Goal: Information Seeking & Learning: Find specific page/section

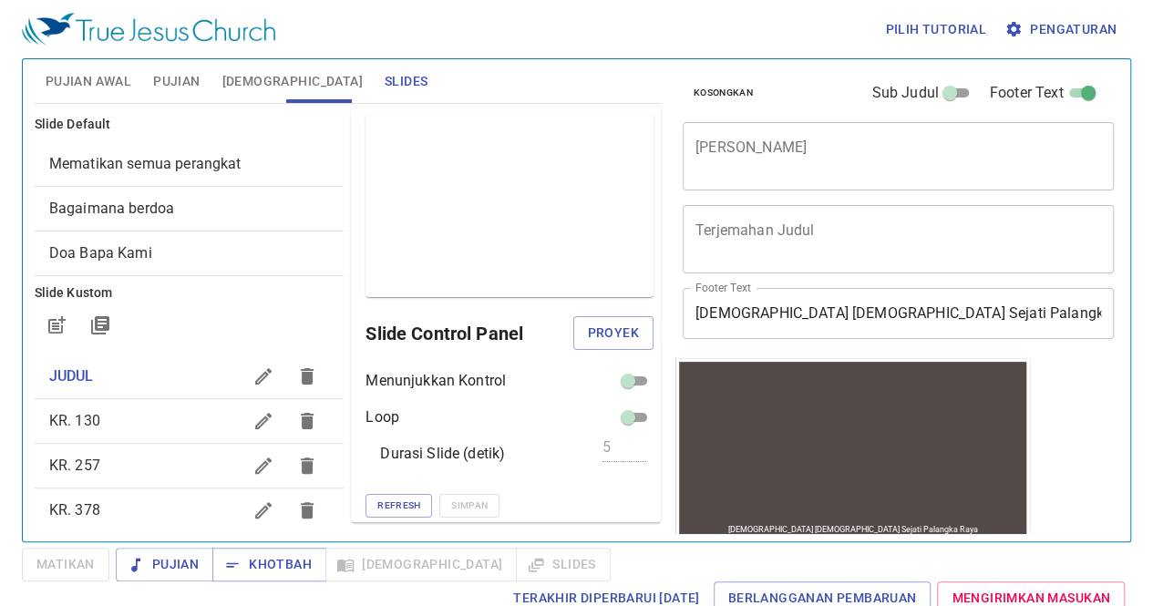
scroll to position [1, 0]
click at [594, 335] on span "Proyek" at bounding box center [613, 332] width 51 height 23
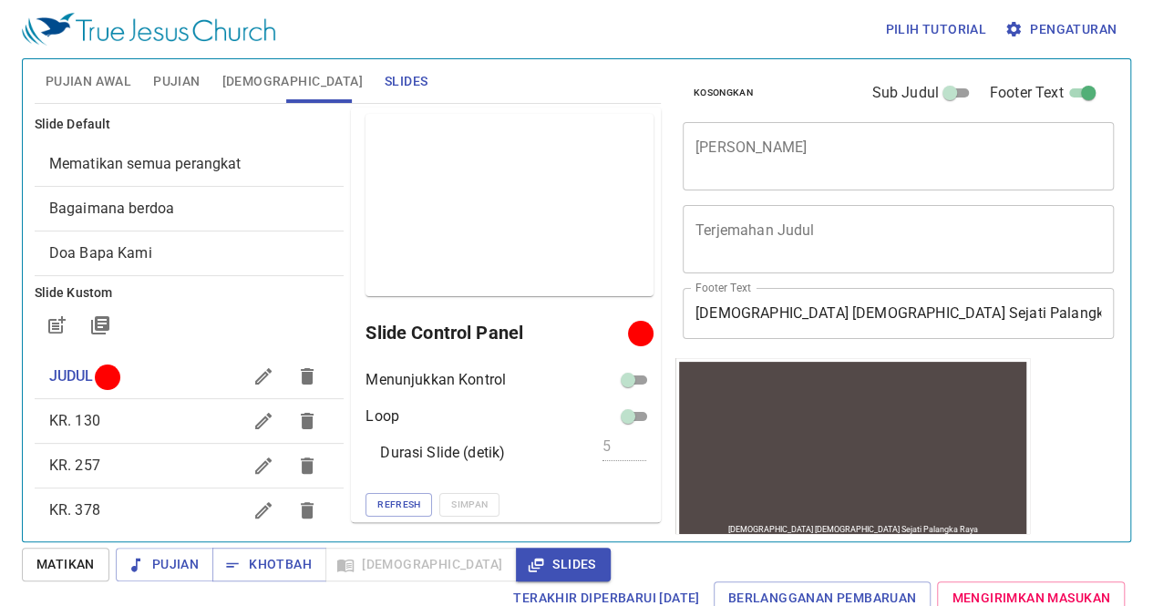
click at [133, 471] on span "KR. 257" at bounding box center [145, 466] width 193 height 22
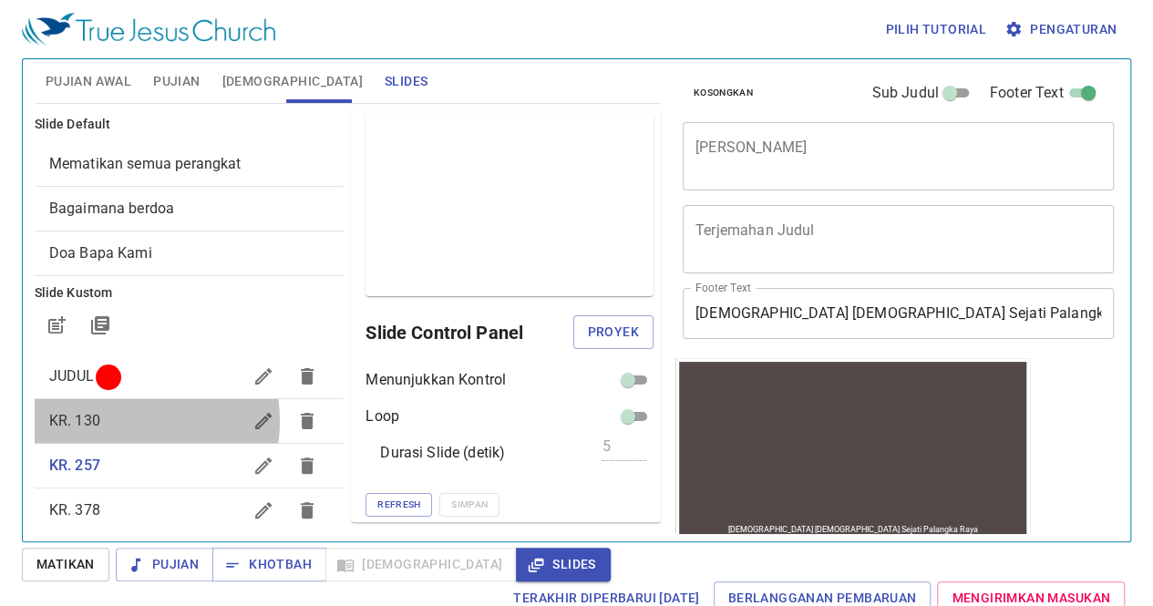
click at [120, 420] on span "KR. 130" at bounding box center [145, 421] width 193 height 22
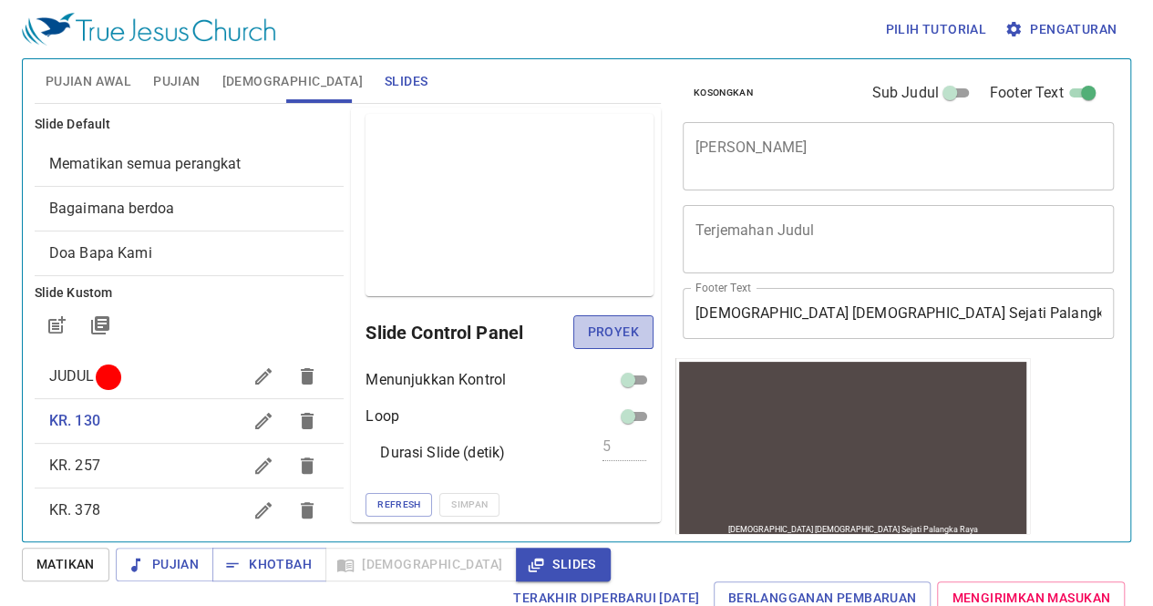
click at [591, 324] on span "Proyek" at bounding box center [613, 332] width 51 height 23
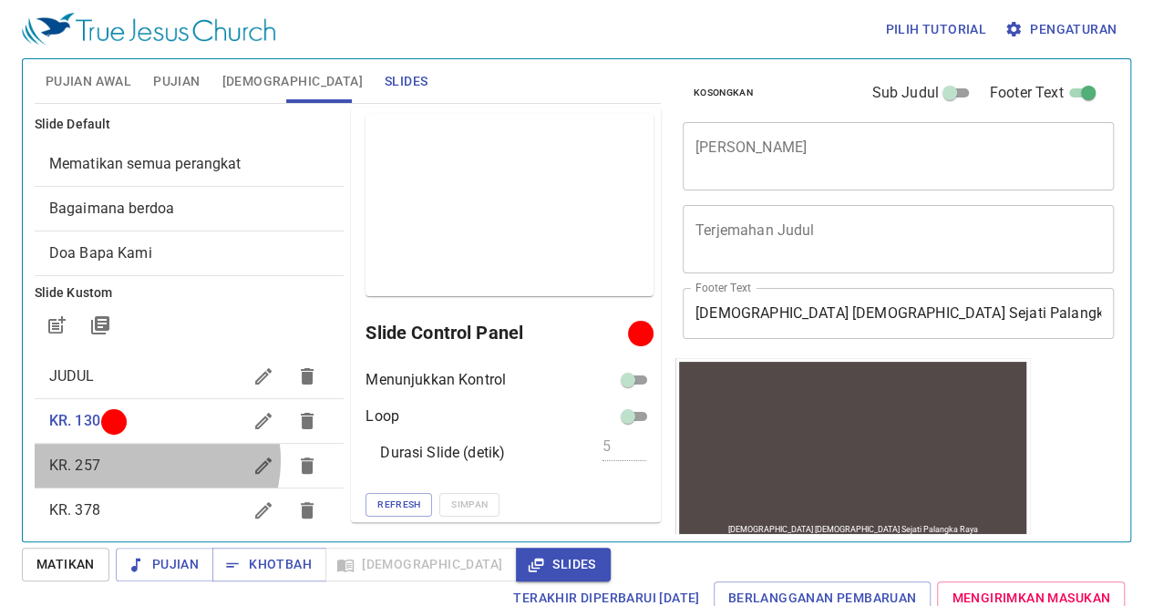
click at [149, 459] on span "KR. 257" at bounding box center [145, 466] width 193 height 22
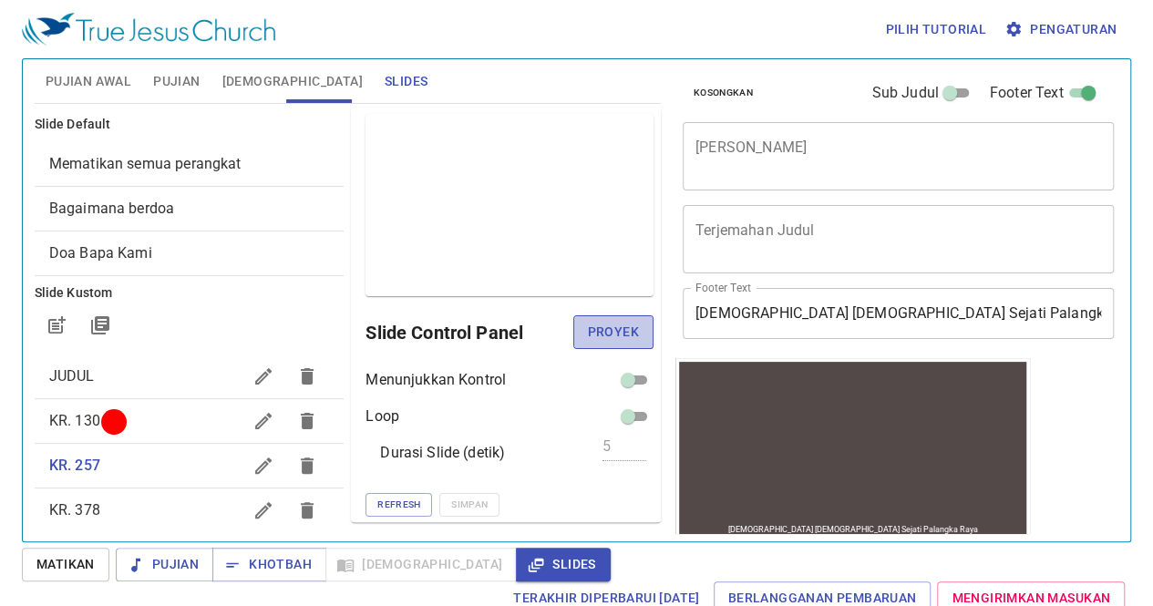
click at [588, 330] on span "Proyek" at bounding box center [613, 332] width 51 height 23
click at [91, 501] on span "KR. 378" at bounding box center [74, 509] width 51 height 17
click at [588, 324] on span "Proyek" at bounding box center [613, 332] width 51 height 23
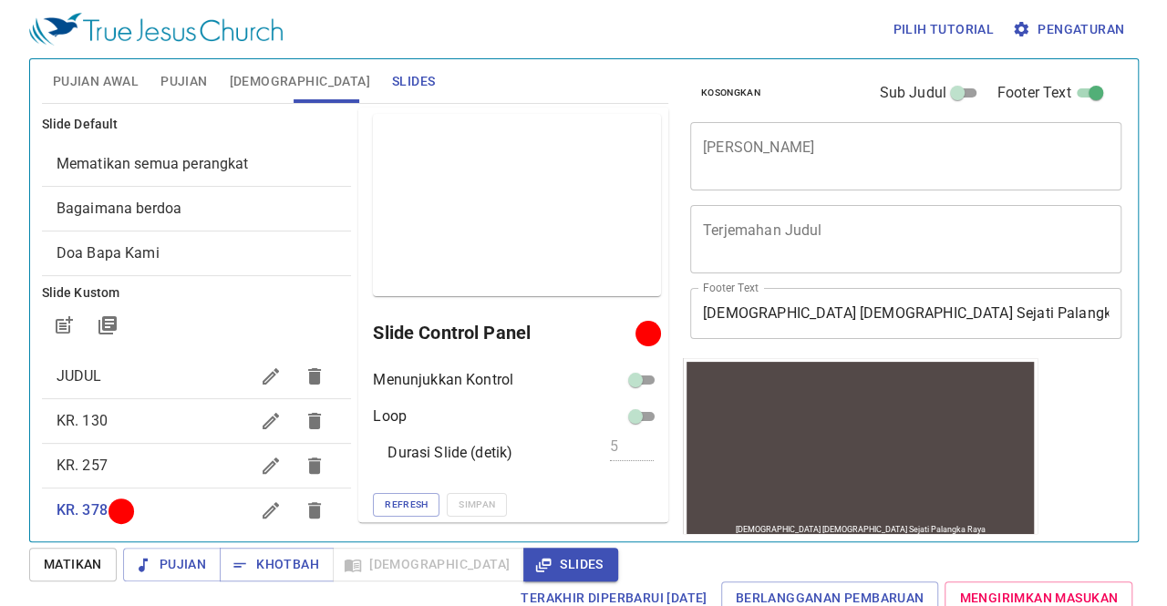
scroll to position [159, 0]
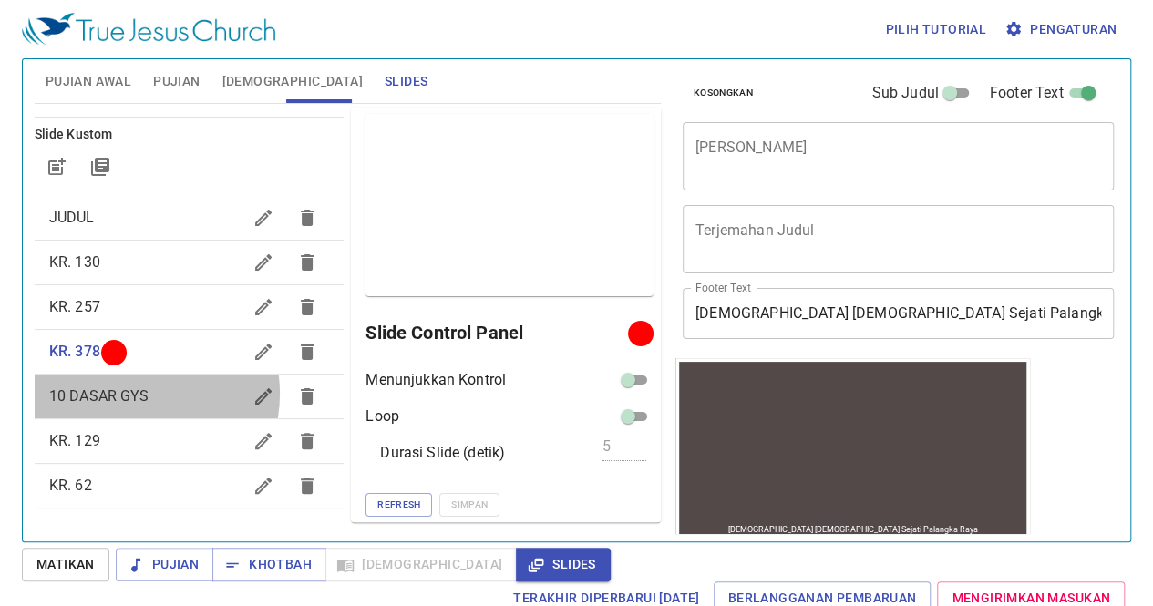
click at [128, 393] on span "10 DASAR GYS" at bounding box center [99, 395] width 100 height 17
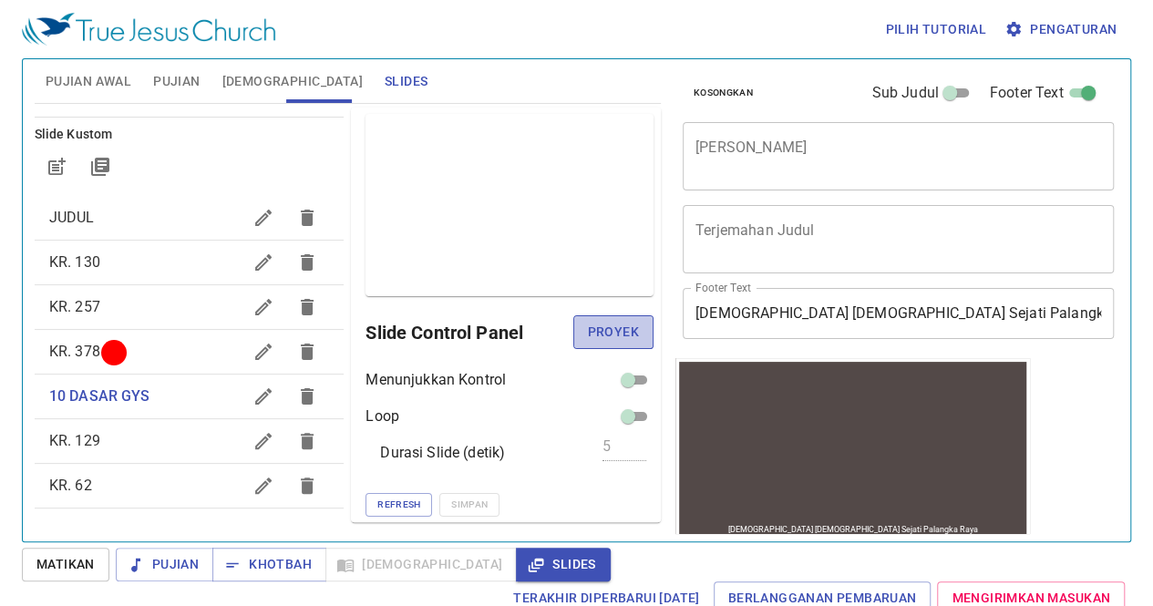
click at [600, 331] on span "Proyek" at bounding box center [613, 332] width 51 height 23
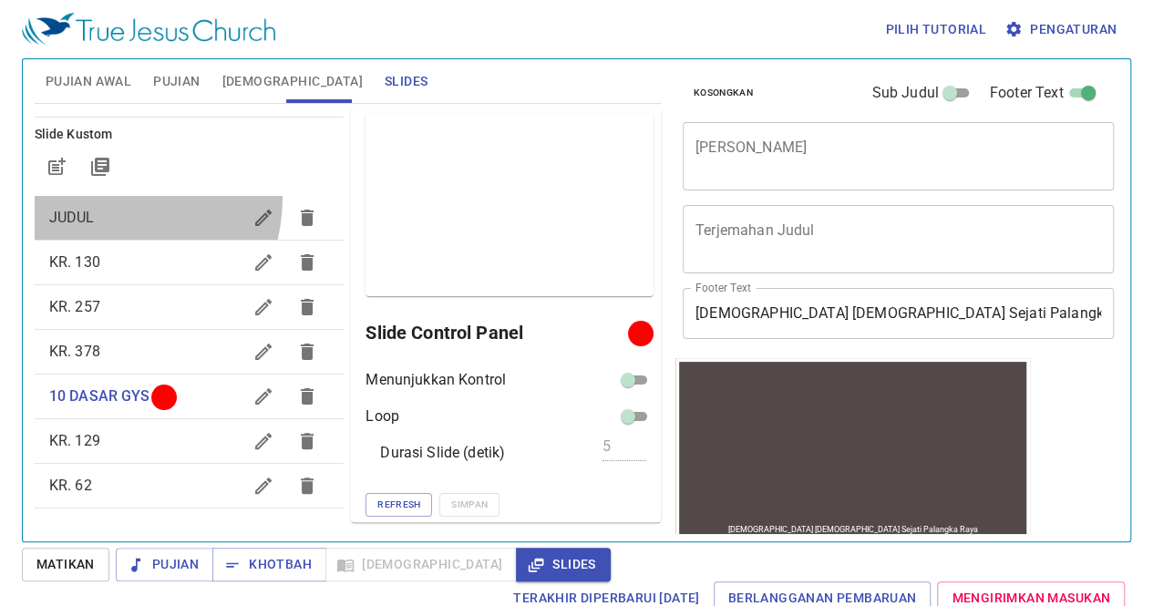
click at [82, 196] on div "JUDUL" at bounding box center [190, 218] width 310 height 44
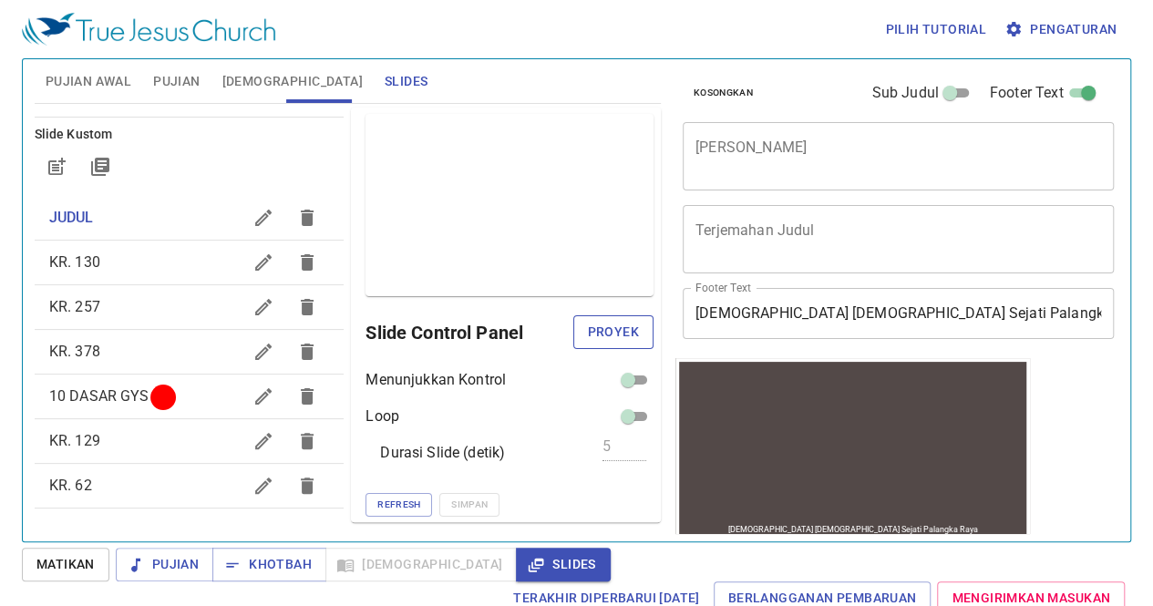
click at [608, 331] on span "Proyek" at bounding box center [613, 332] width 51 height 23
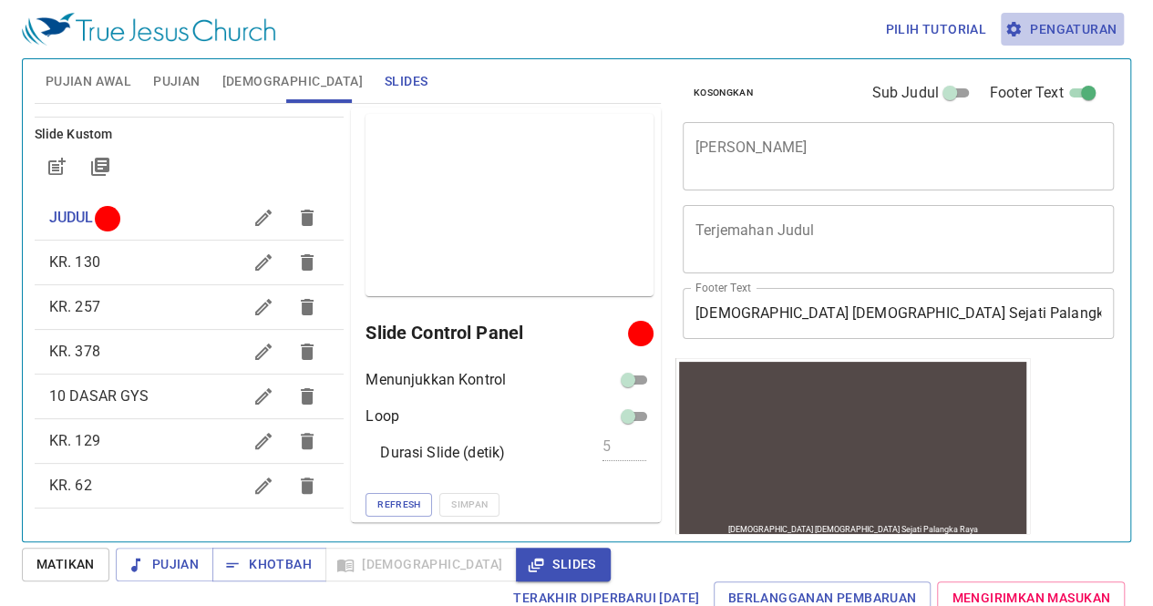
click at [1012, 37] on icon "button" at bounding box center [1013, 29] width 18 height 18
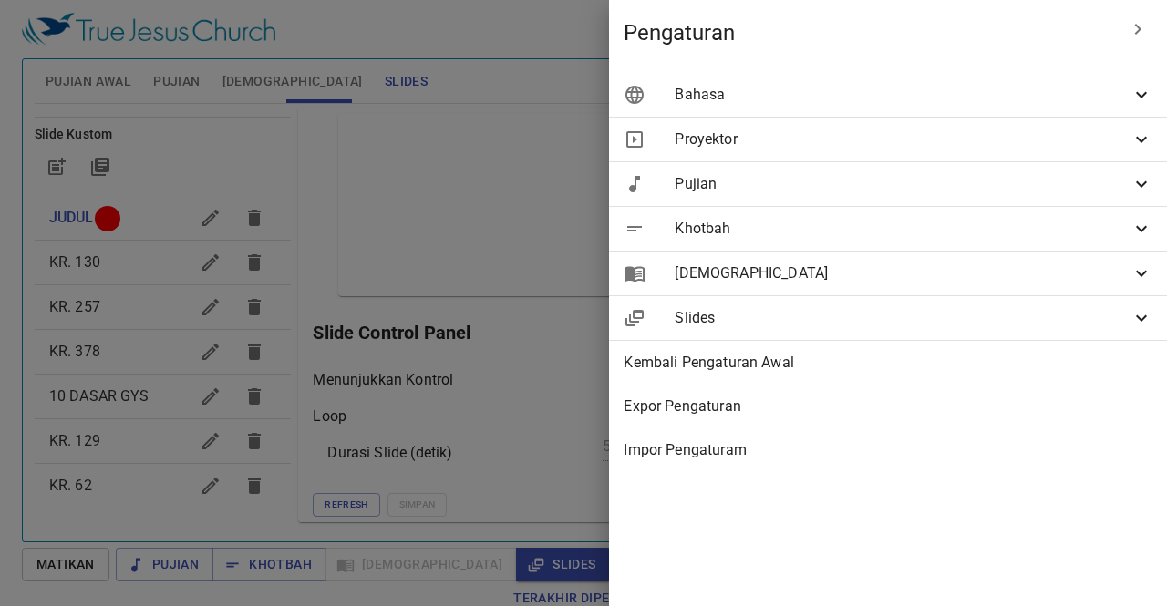
click at [877, 88] on span "Bahasa" at bounding box center [902, 95] width 456 height 22
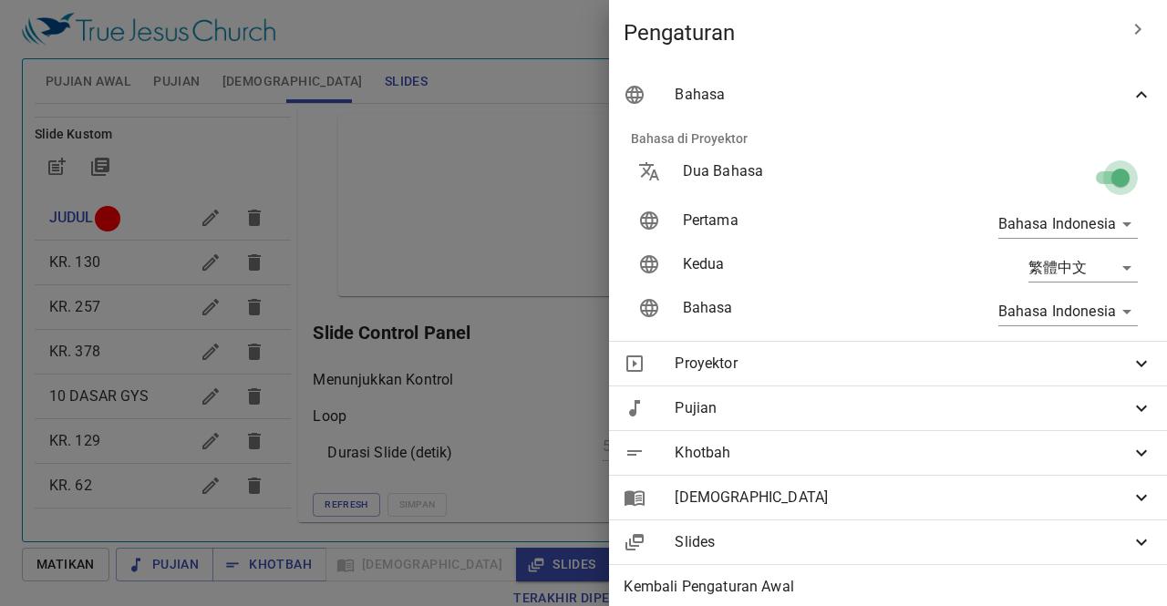
click at [1087, 180] on input "checkbox" at bounding box center [1120, 181] width 104 height 35
checkbox input "false"
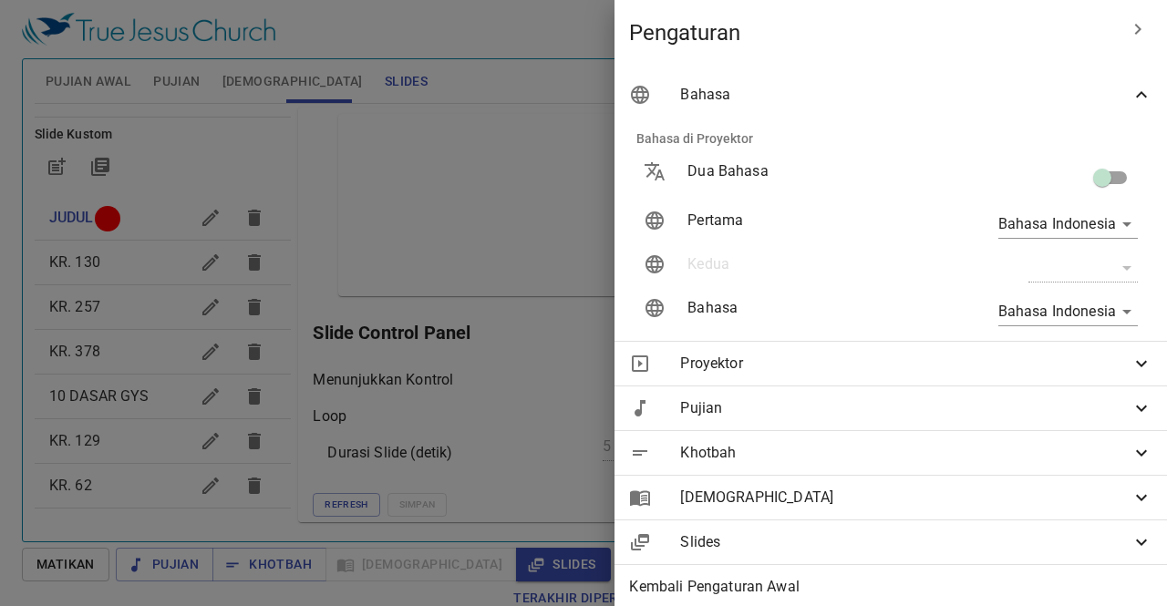
click at [426, 284] on div at bounding box center [583, 303] width 1167 height 606
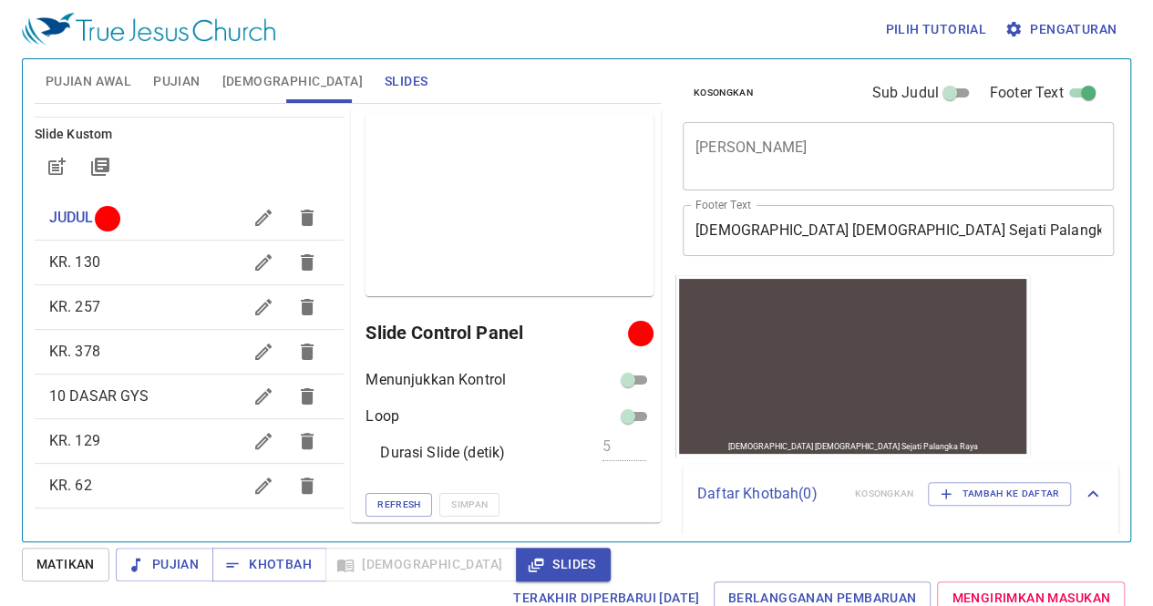
click at [485, 493] on div "Refresh Simpan" at bounding box center [509, 505] width 288 height 24
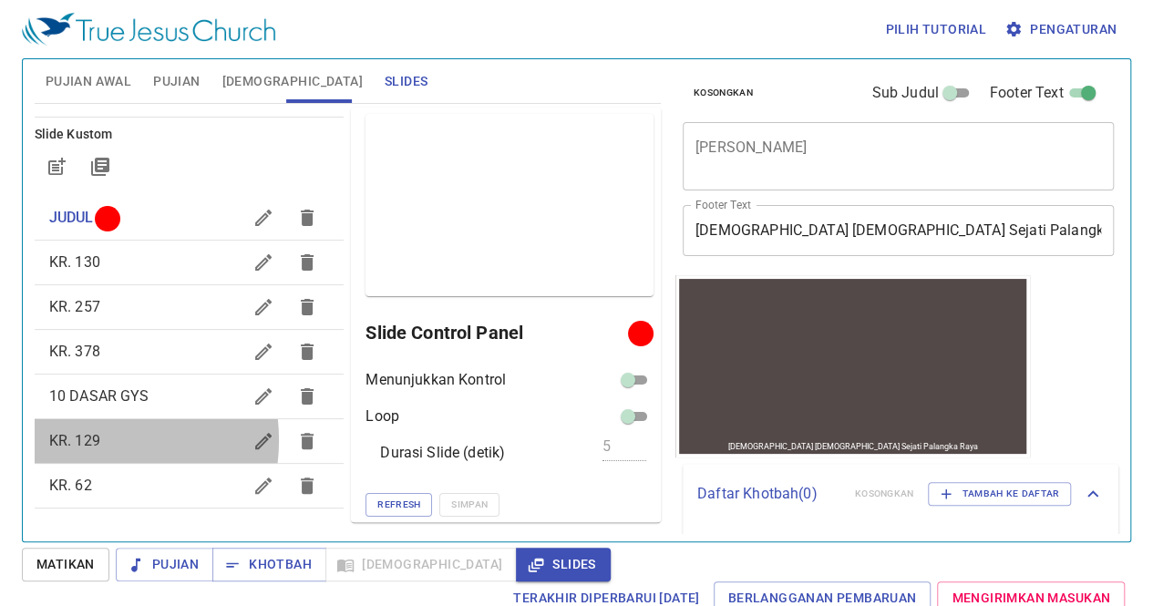
click at [87, 439] on span "KR. 129" at bounding box center [74, 440] width 51 height 17
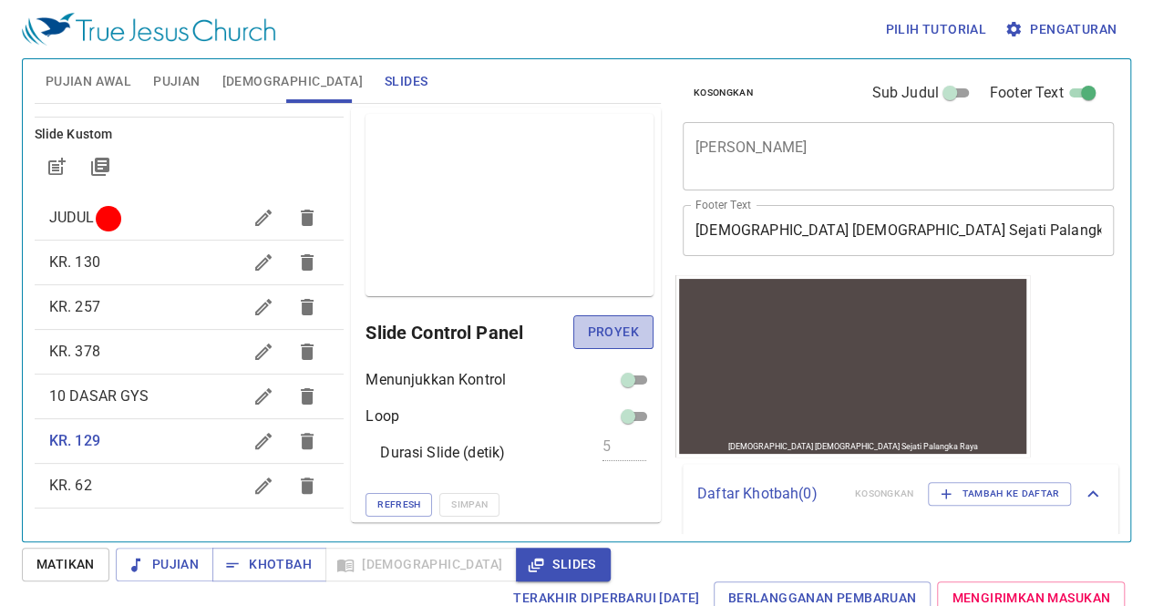
click at [588, 327] on span "Proyek" at bounding box center [613, 332] width 51 height 23
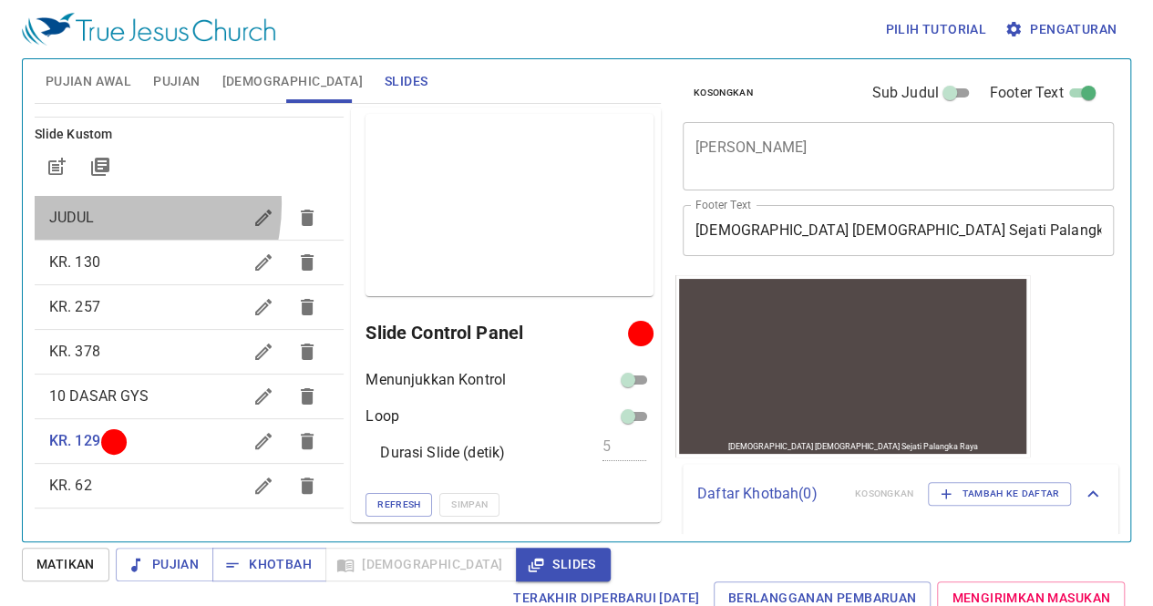
click at [89, 203] on div "JUDUL" at bounding box center [190, 218] width 310 height 44
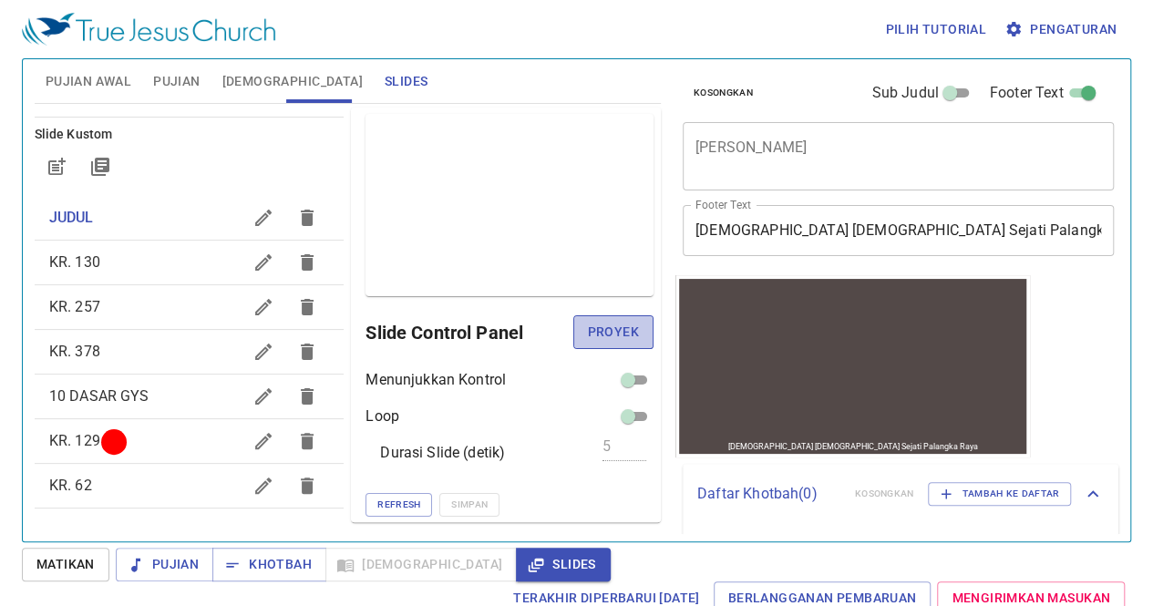
click at [612, 339] on span "Proyek" at bounding box center [613, 332] width 51 height 23
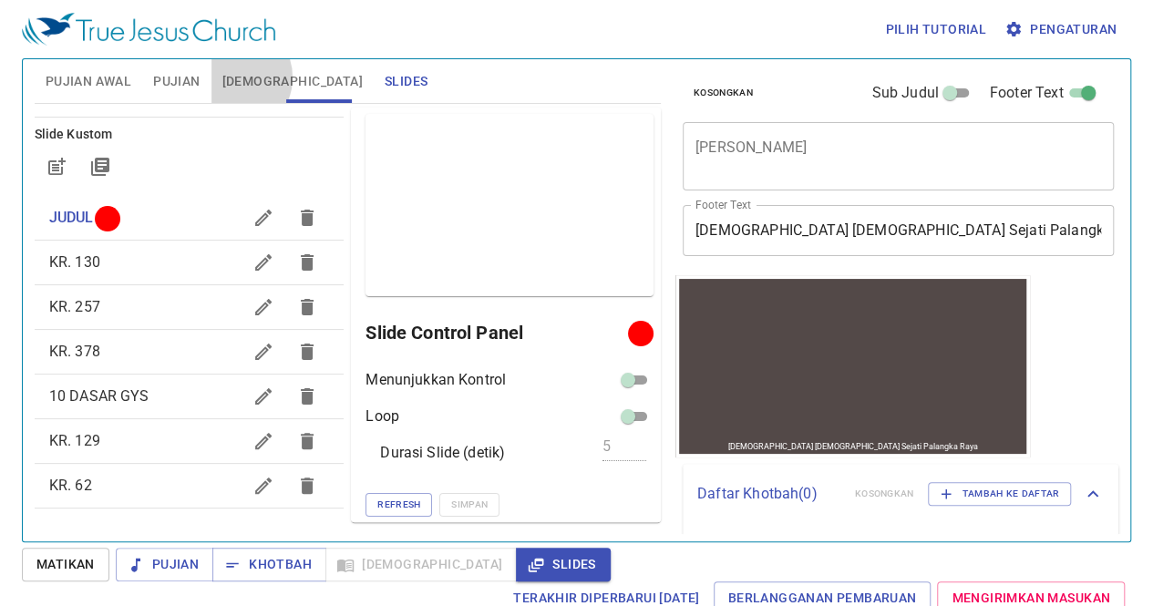
click at [233, 77] on span "[DEMOGRAPHIC_DATA]" at bounding box center [292, 81] width 140 height 23
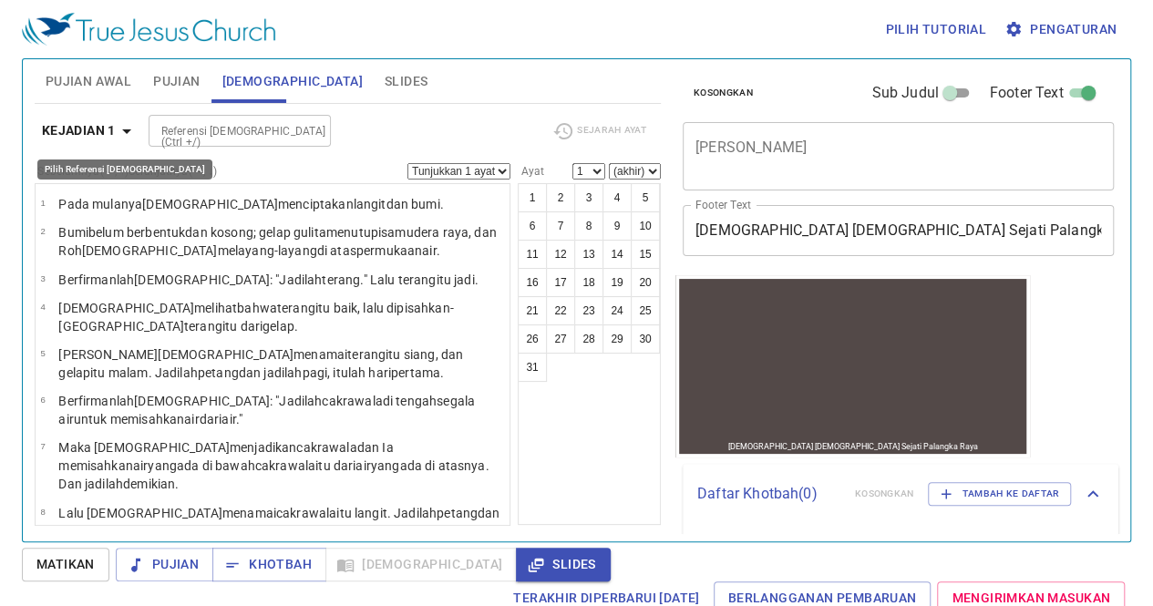
click at [98, 135] on b "Kejadian 1" at bounding box center [79, 130] width 74 height 23
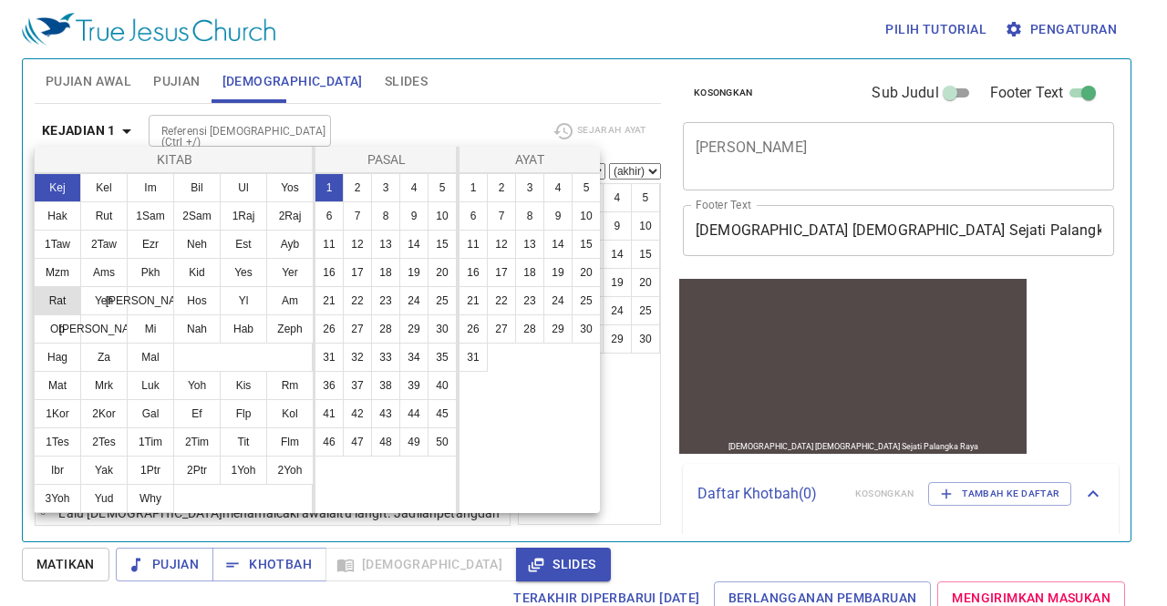
click at [60, 303] on button "Rat" at bounding box center [57, 300] width 47 height 29
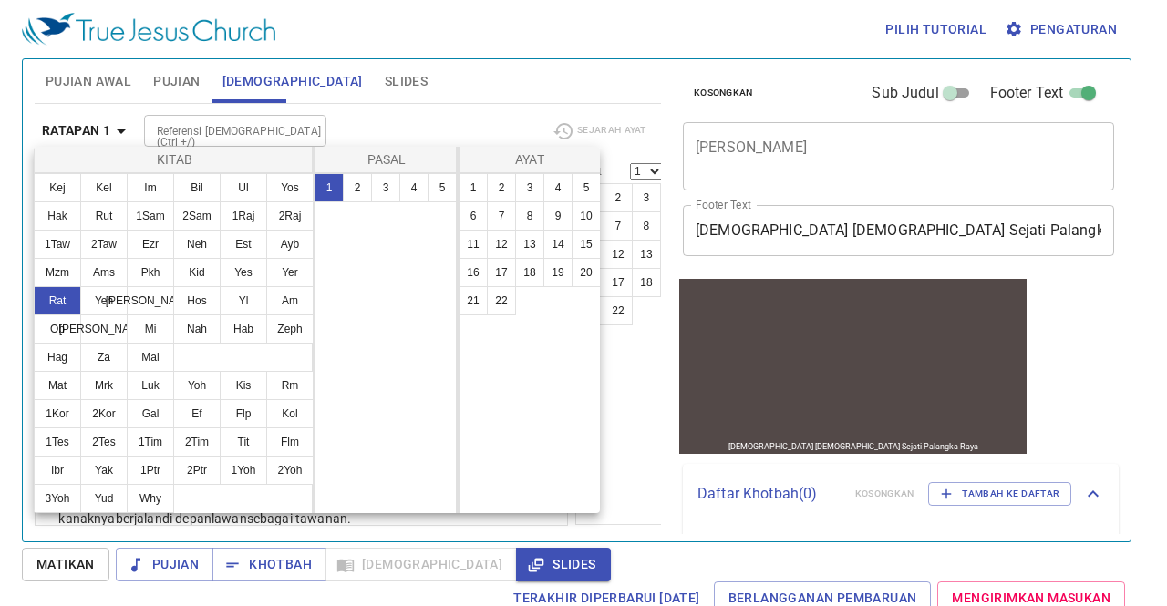
click at [197, 135] on div at bounding box center [583, 303] width 1167 height 606
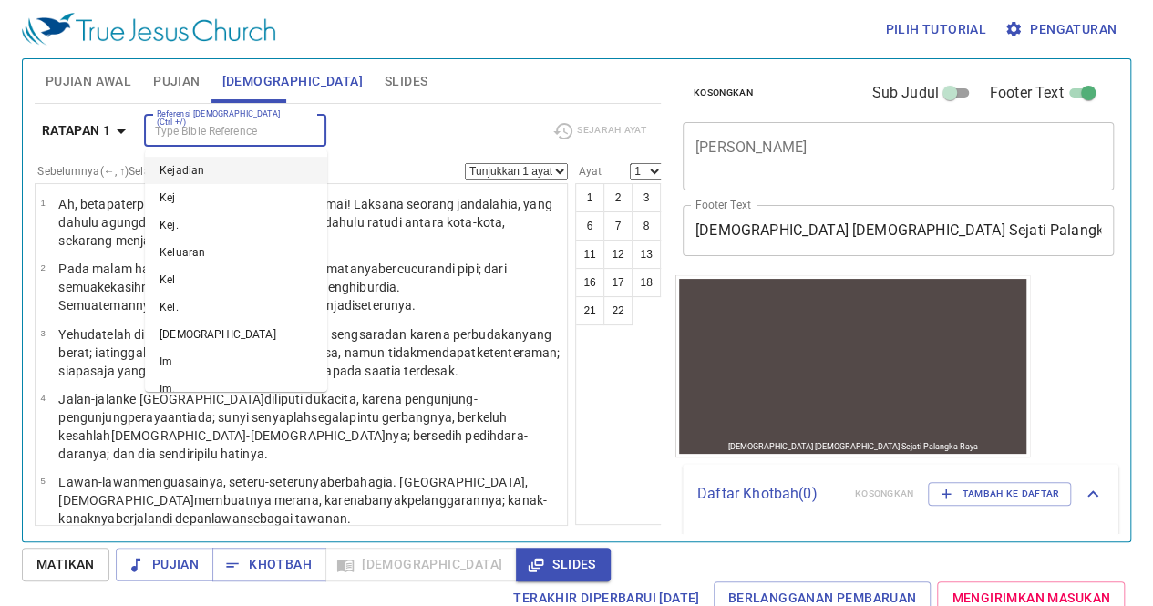
click at [194, 129] on input "Referensi [DEMOGRAPHIC_DATA] (Ctrl +/)" at bounding box center [219, 130] width 141 height 21
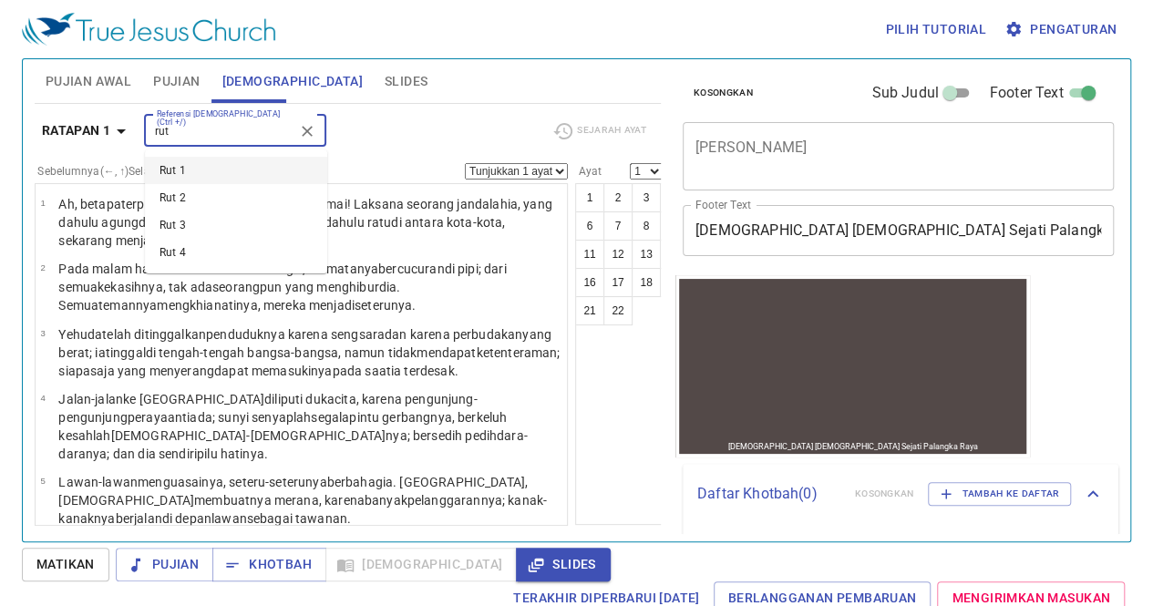
click at [180, 159] on li "Rut 1" at bounding box center [236, 170] width 182 height 27
type input "rut"
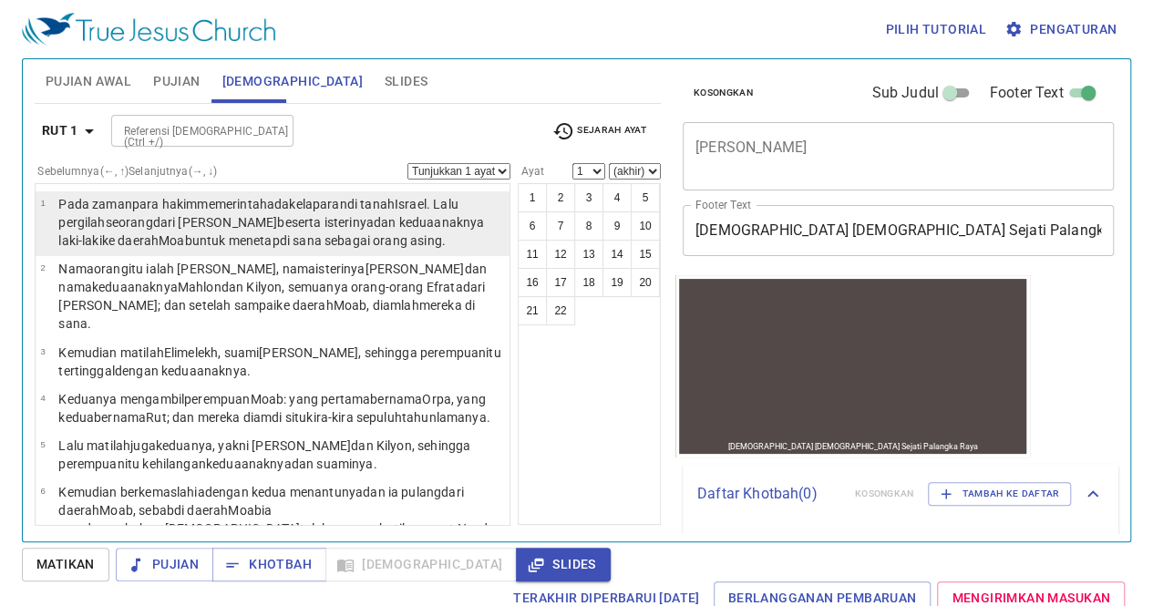
click at [139, 216] on wh1980 "seorang dari Betlehem-Yehuda beserta isterinya dan kedua anaknya laki-laki ke d…" at bounding box center [271, 231] width 426 height 33
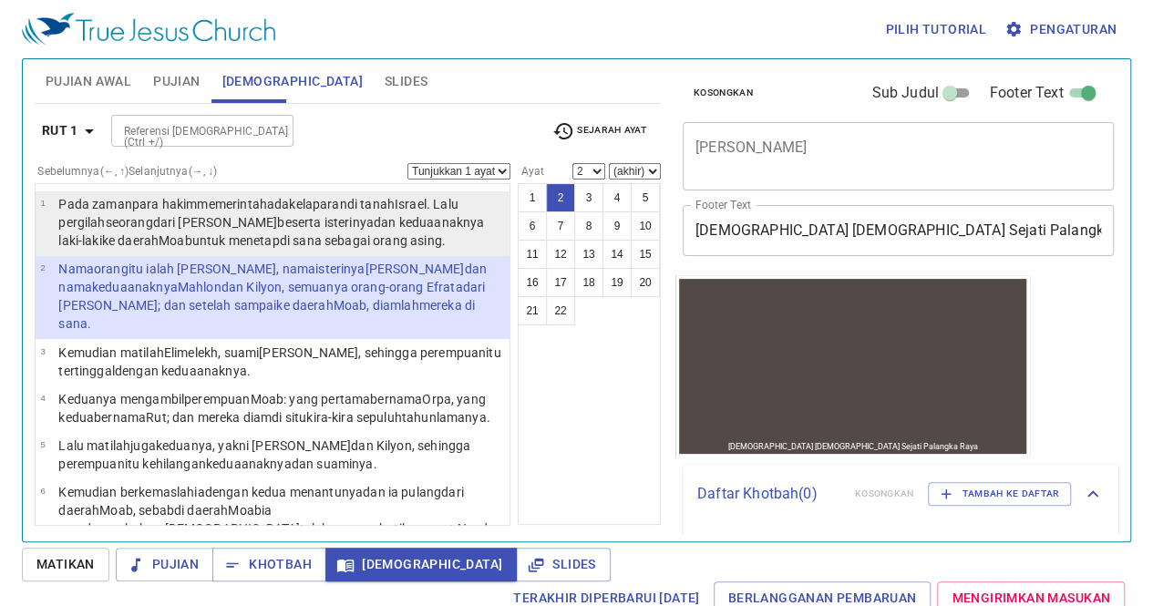
click at [139, 216] on wh1980 "seorang dari Betlehem-Yehuda beserta isterinya dan kedua anaknya laki-laki ke d…" at bounding box center [271, 231] width 426 height 33
select select "1"
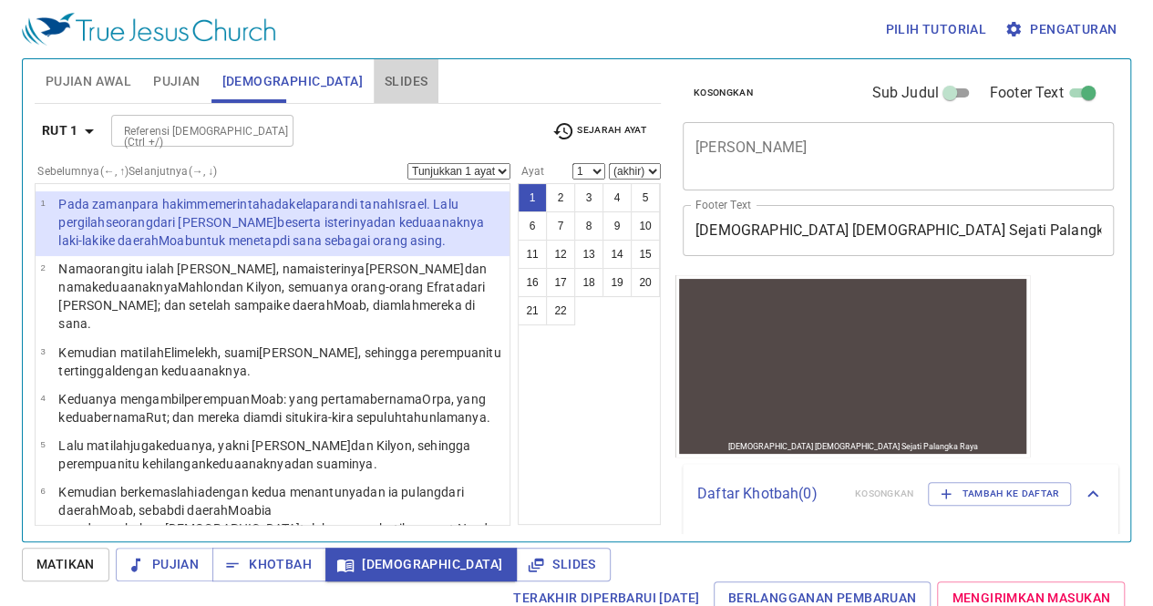
click at [374, 96] on button "Slides" at bounding box center [406, 81] width 65 height 44
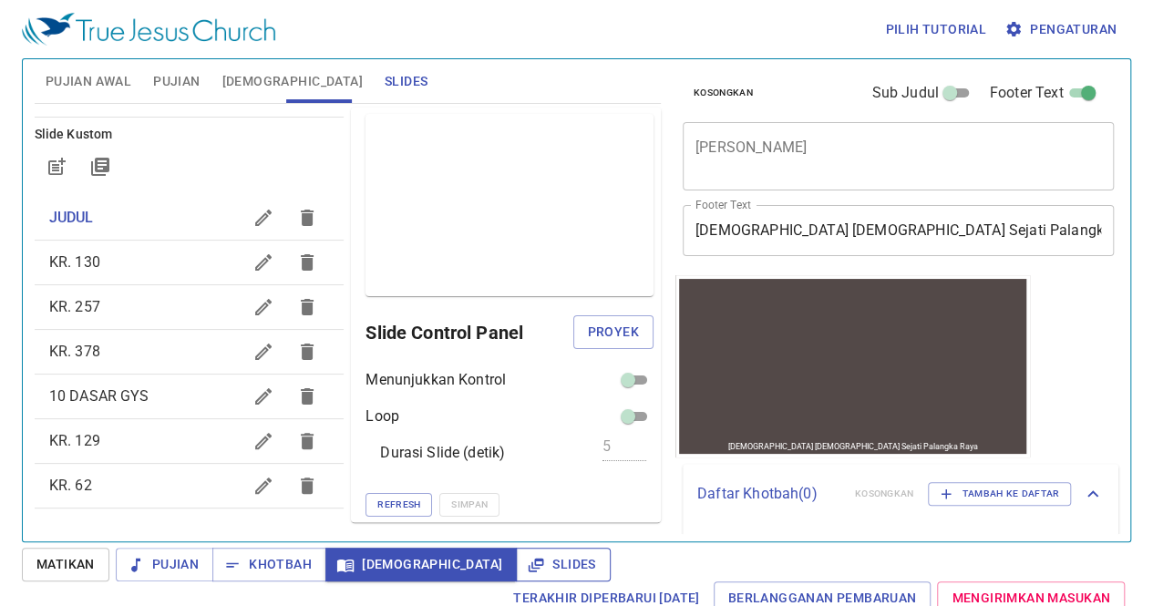
click at [530, 564] on span "Slides" at bounding box center [562, 564] width 65 height 23
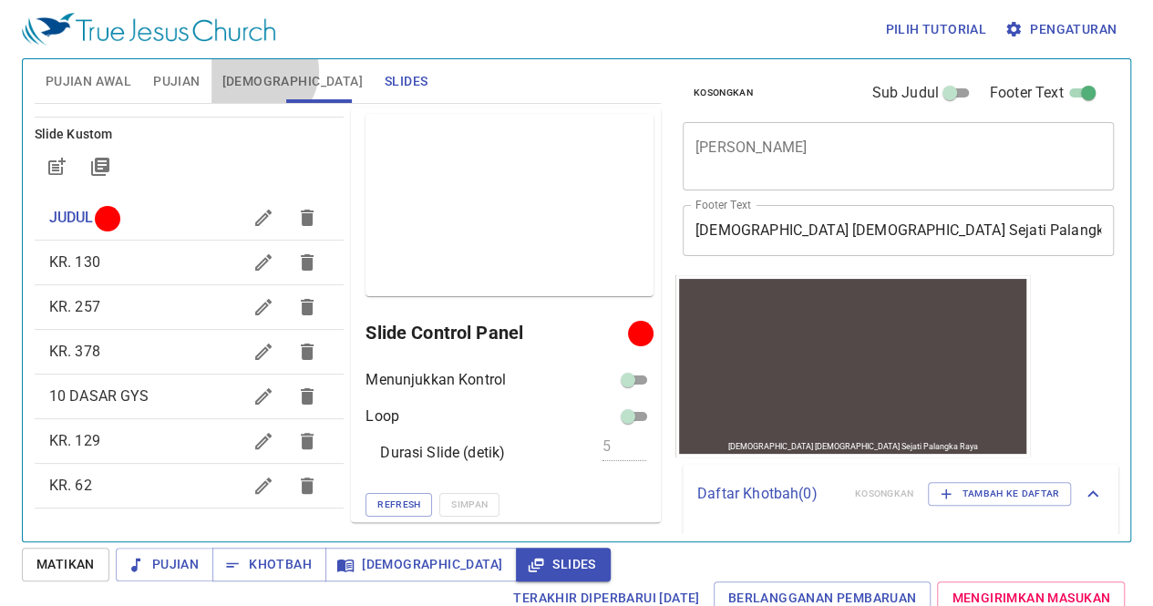
click at [260, 71] on span "[DEMOGRAPHIC_DATA]" at bounding box center [292, 81] width 140 height 23
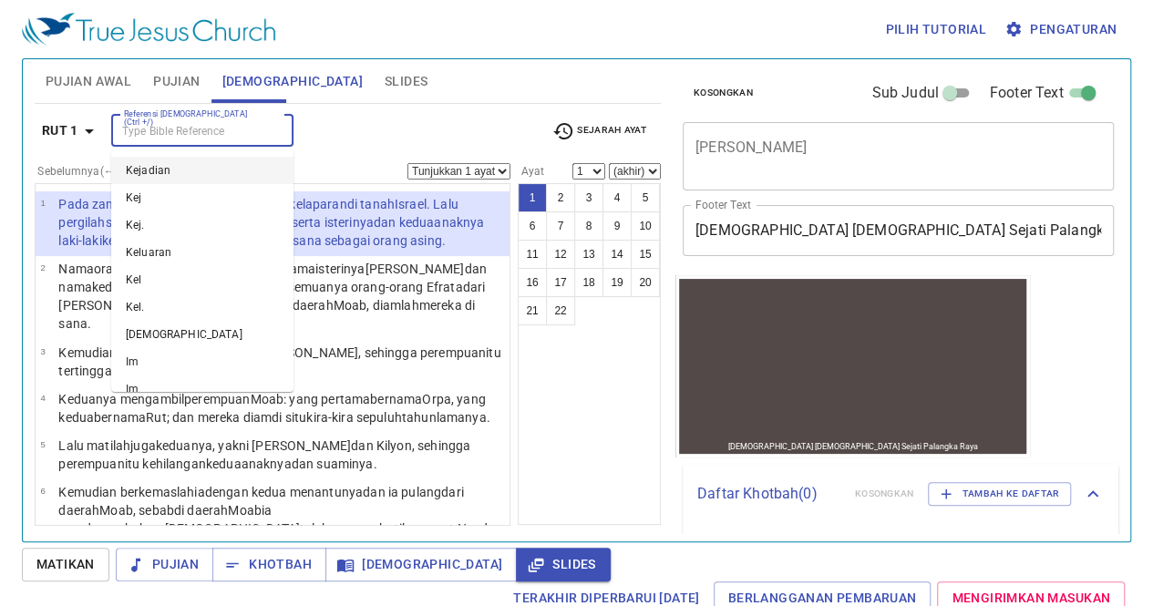
click at [167, 127] on input "Referensi [DEMOGRAPHIC_DATA] (Ctrl +/)" at bounding box center [187, 130] width 141 height 21
click at [187, 157] on li "Kejadian" at bounding box center [202, 170] width 182 height 27
type input "ke"
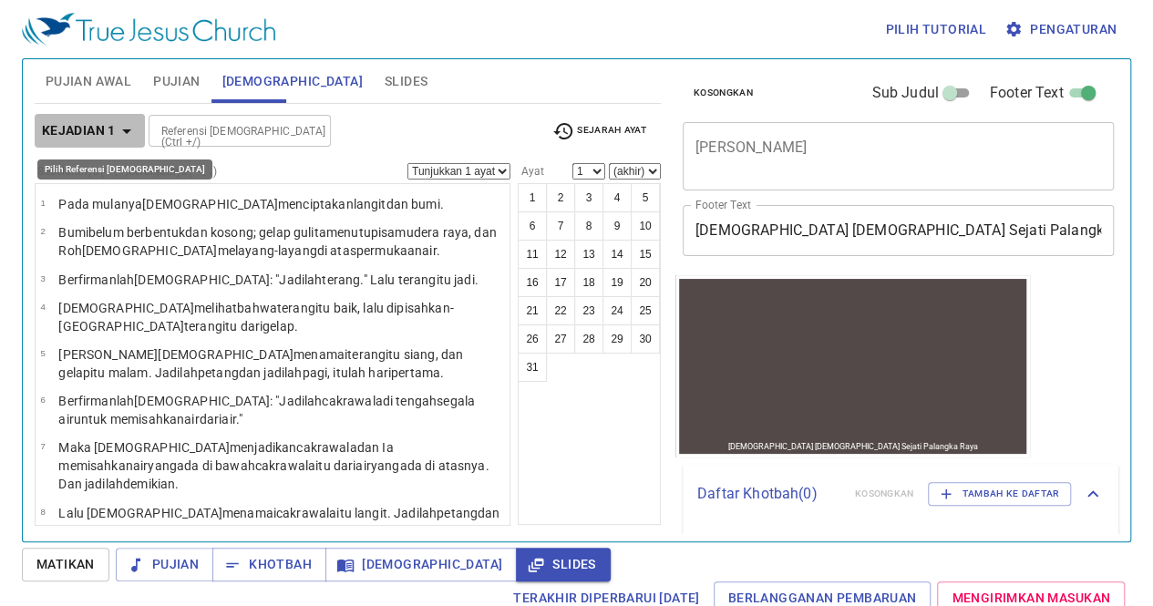
click at [115, 127] on b "Kejadian 1" at bounding box center [79, 130] width 74 height 23
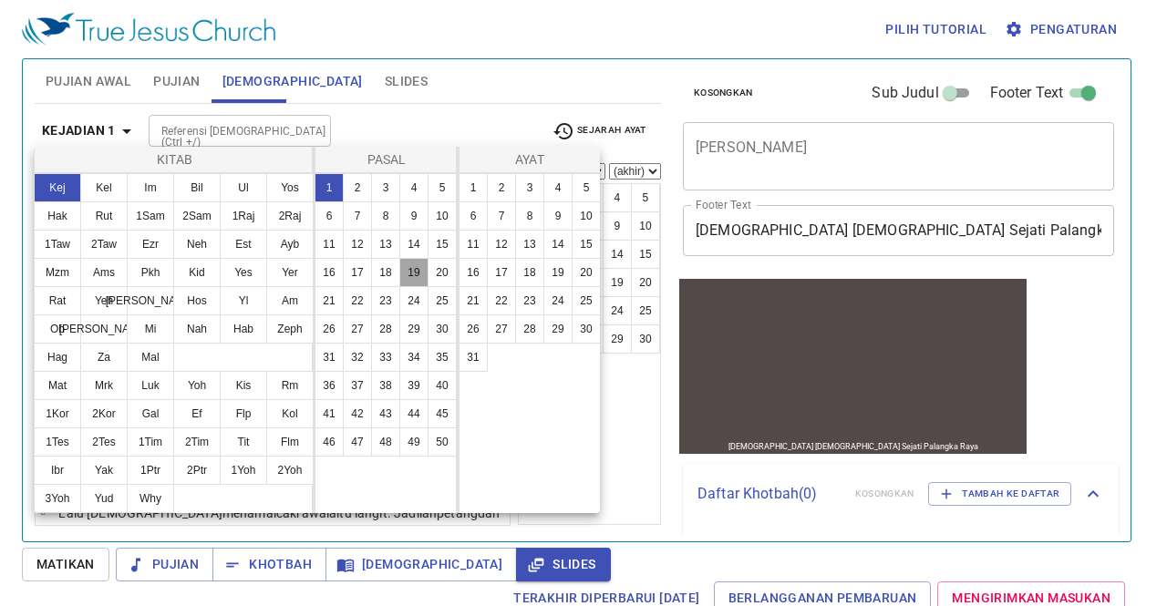
click at [418, 280] on button "19" at bounding box center [413, 272] width 29 height 29
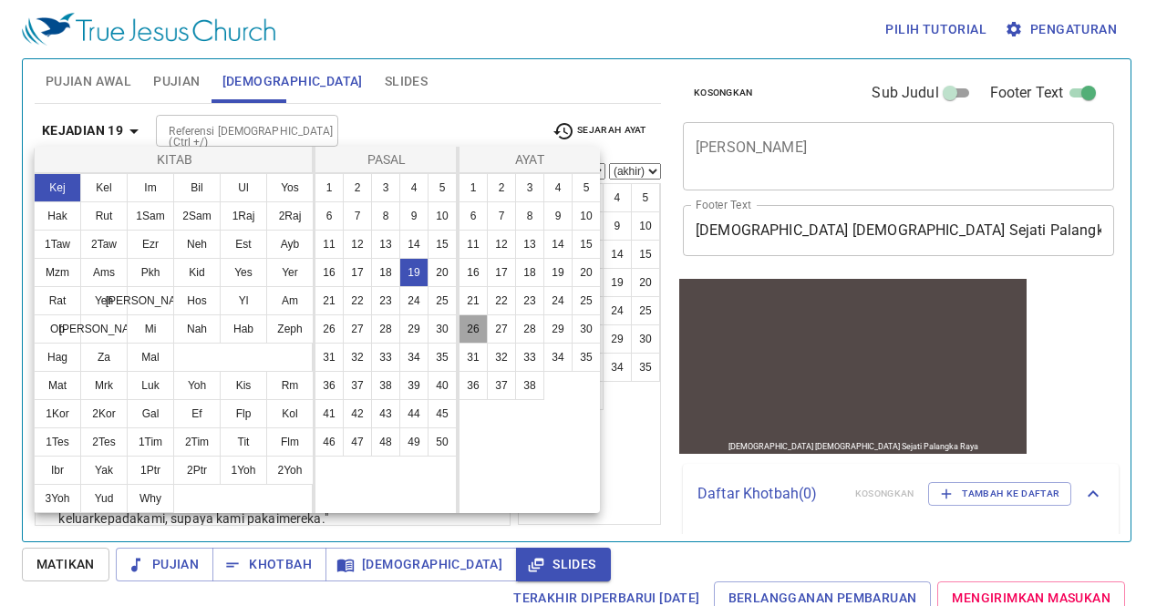
click at [474, 329] on button "26" at bounding box center [472, 328] width 29 height 29
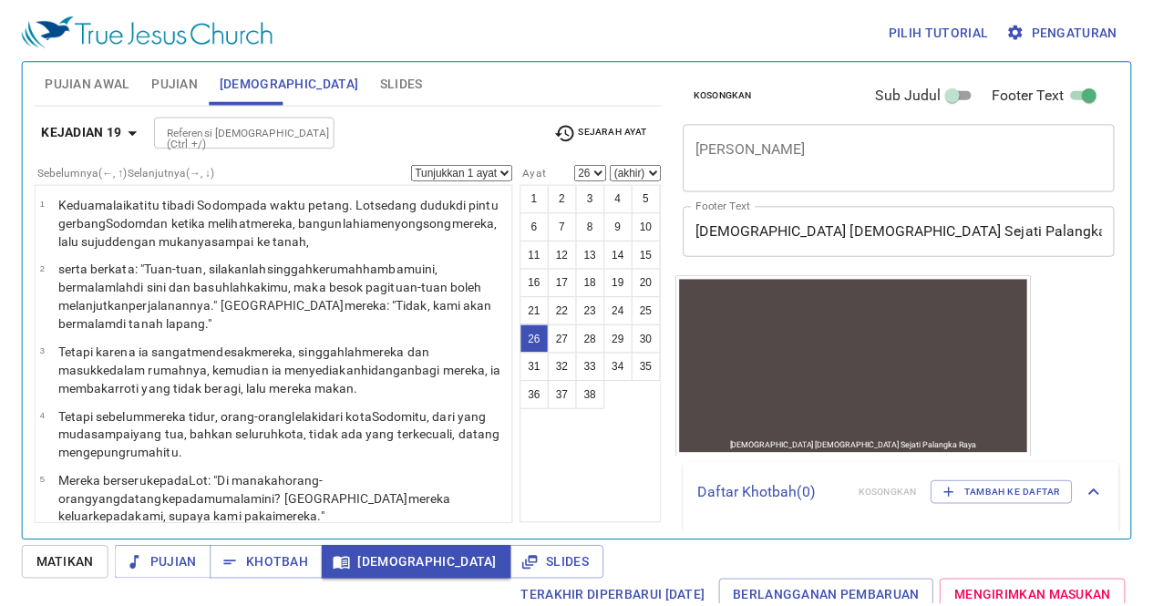
scroll to position [1482, 0]
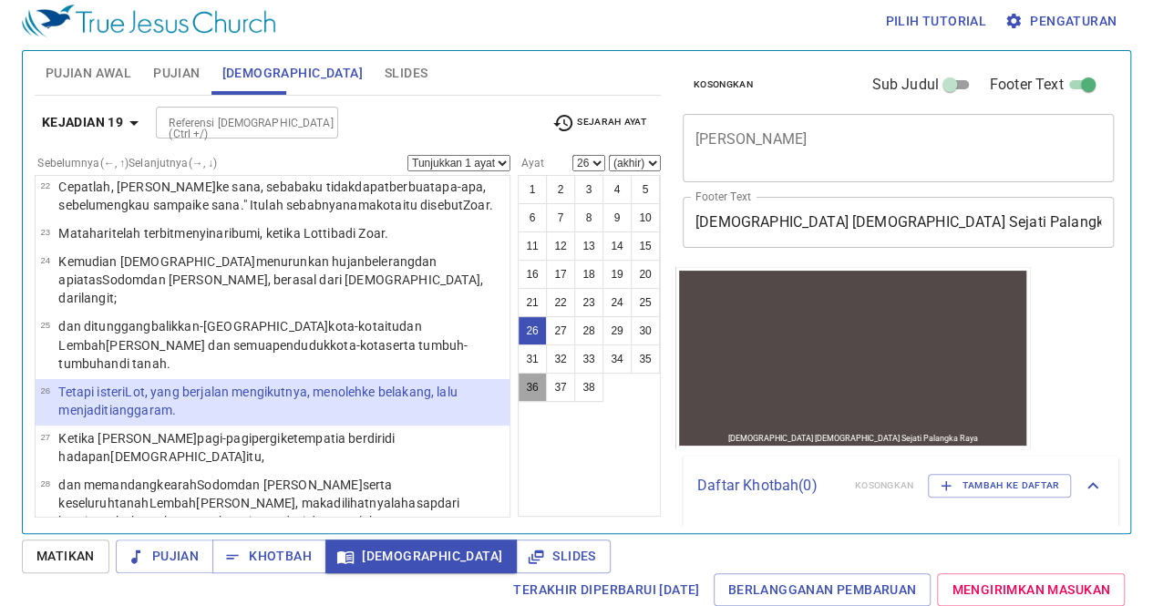
click at [534, 391] on button "36" at bounding box center [532, 387] width 29 height 29
select select "36"
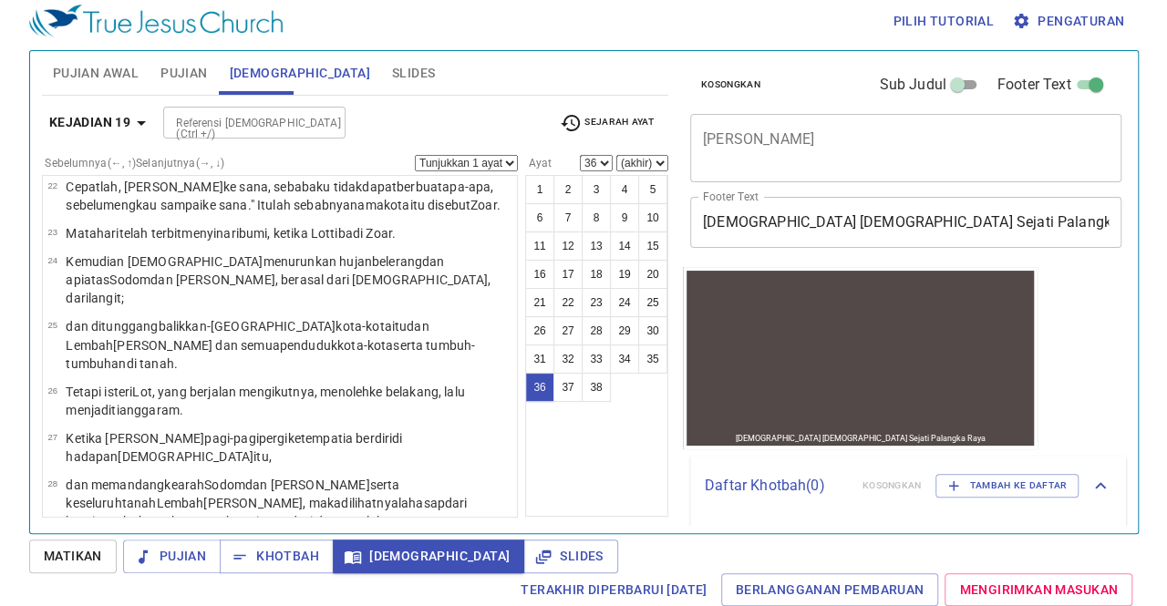
scroll to position [2029, 0]
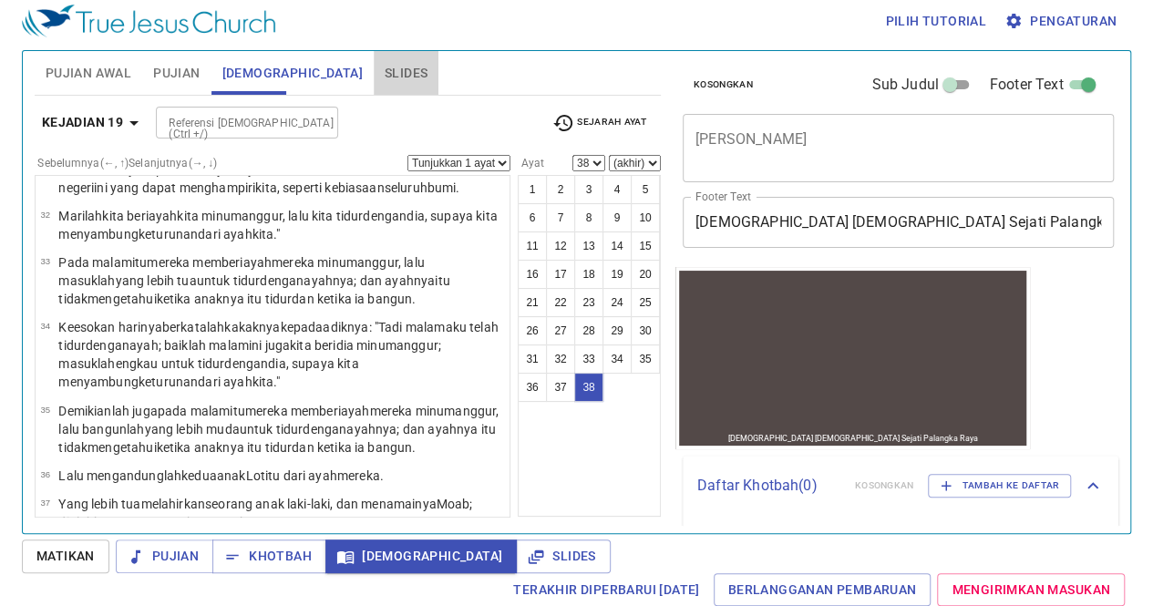
click at [385, 77] on span "Slides" at bounding box center [406, 73] width 43 height 23
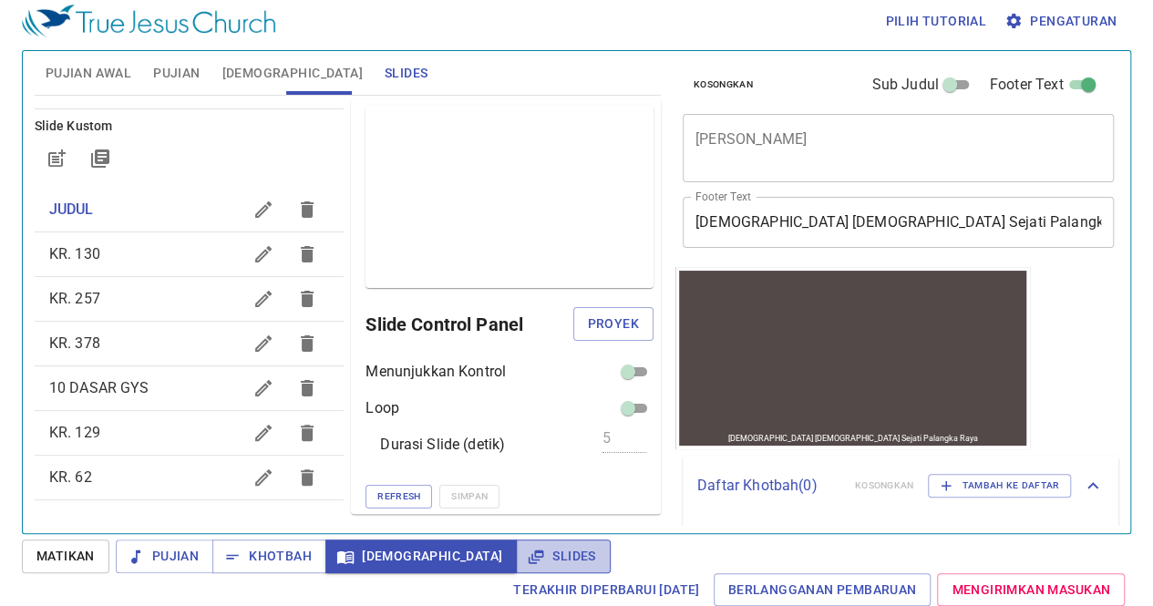
click at [530, 555] on span "Slides" at bounding box center [562, 556] width 65 height 23
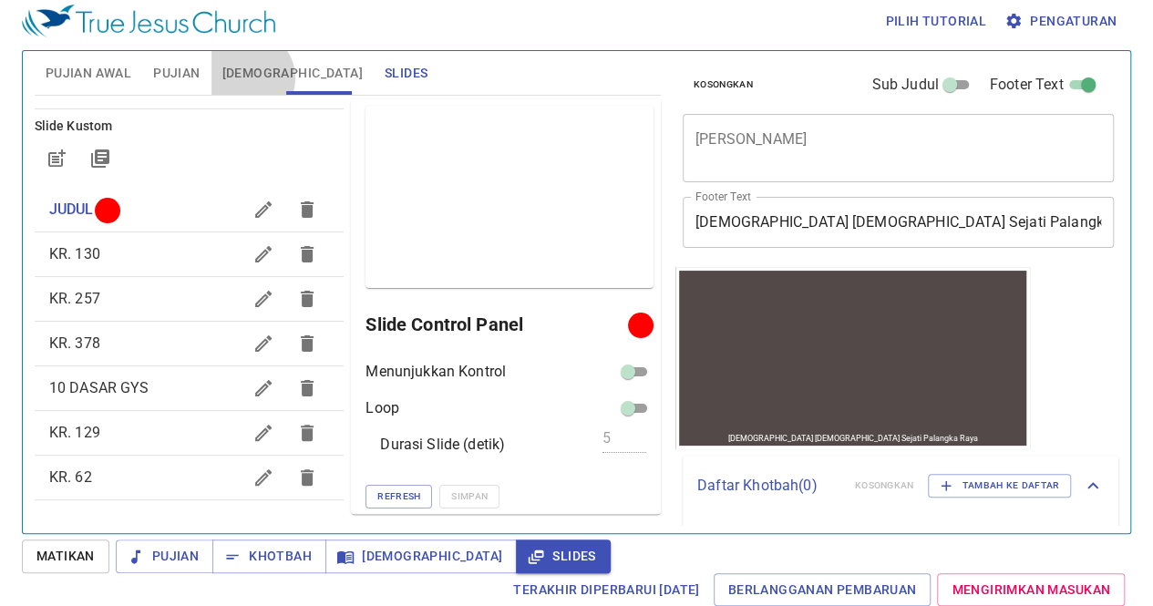
click at [247, 77] on span "[DEMOGRAPHIC_DATA]" at bounding box center [292, 73] width 140 height 23
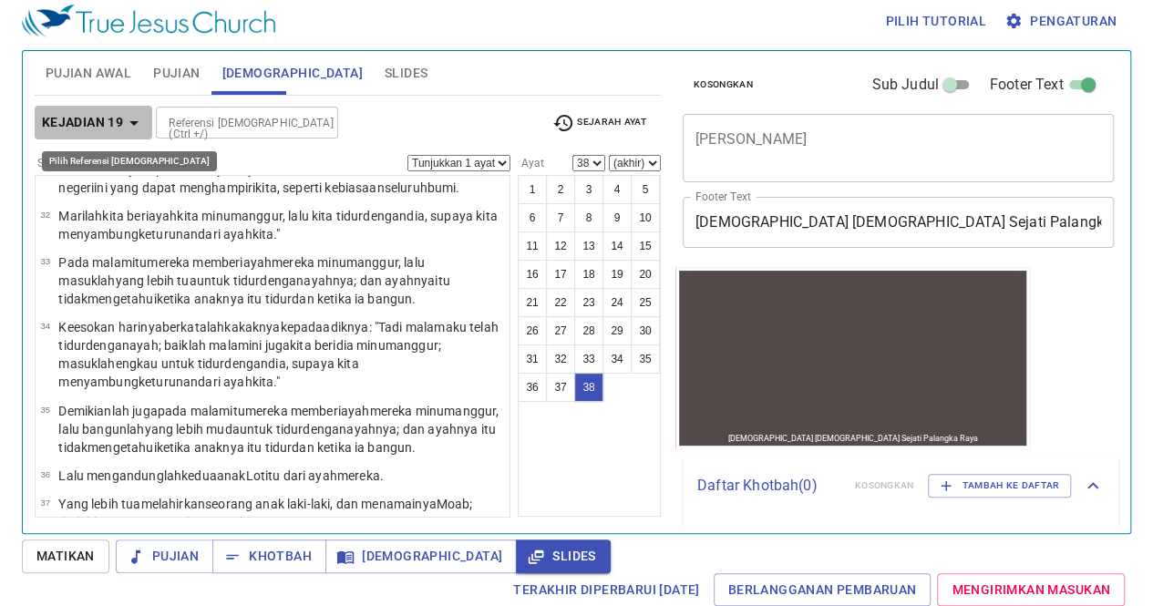
click at [111, 123] on b "Kejadian 19" at bounding box center [82, 122] width 81 height 23
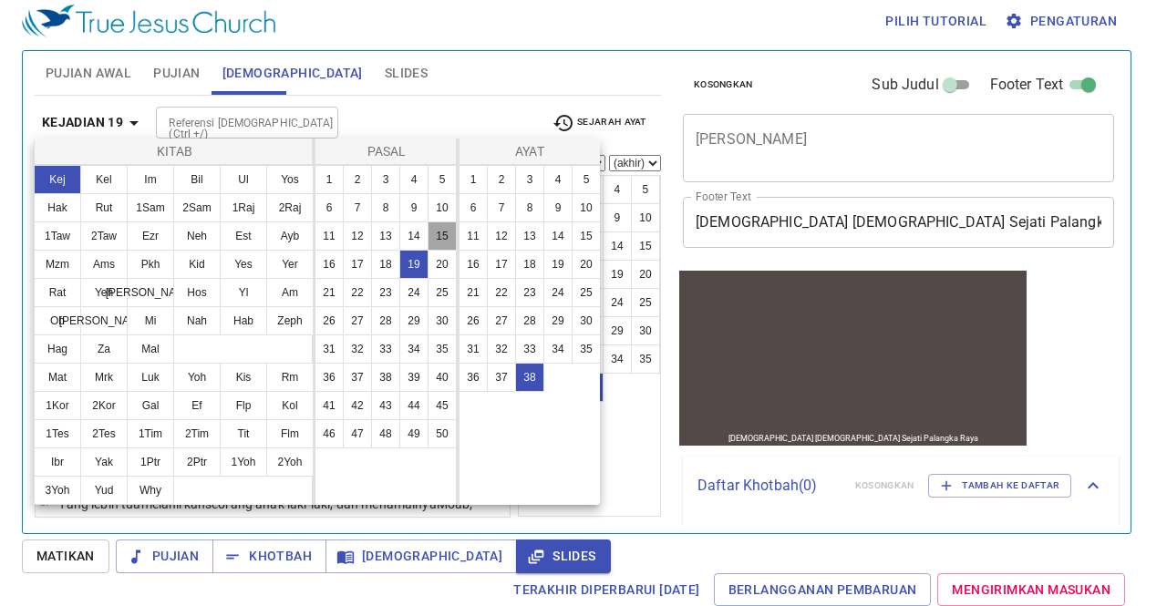
click at [437, 229] on button "15" at bounding box center [441, 235] width 29 height 29
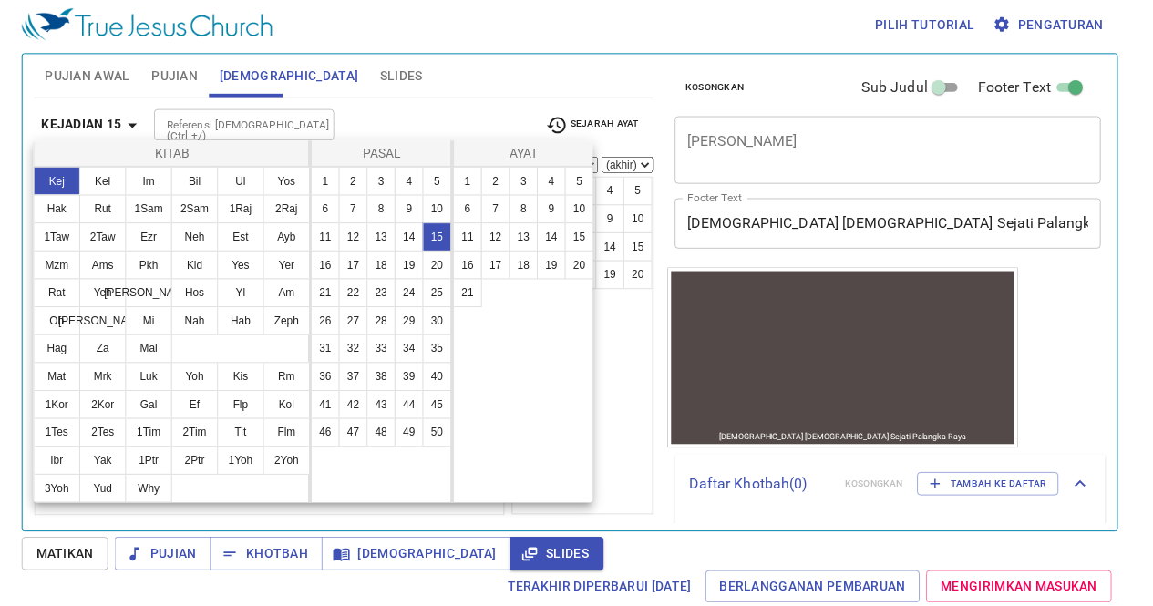
scroll to position [0, 0]
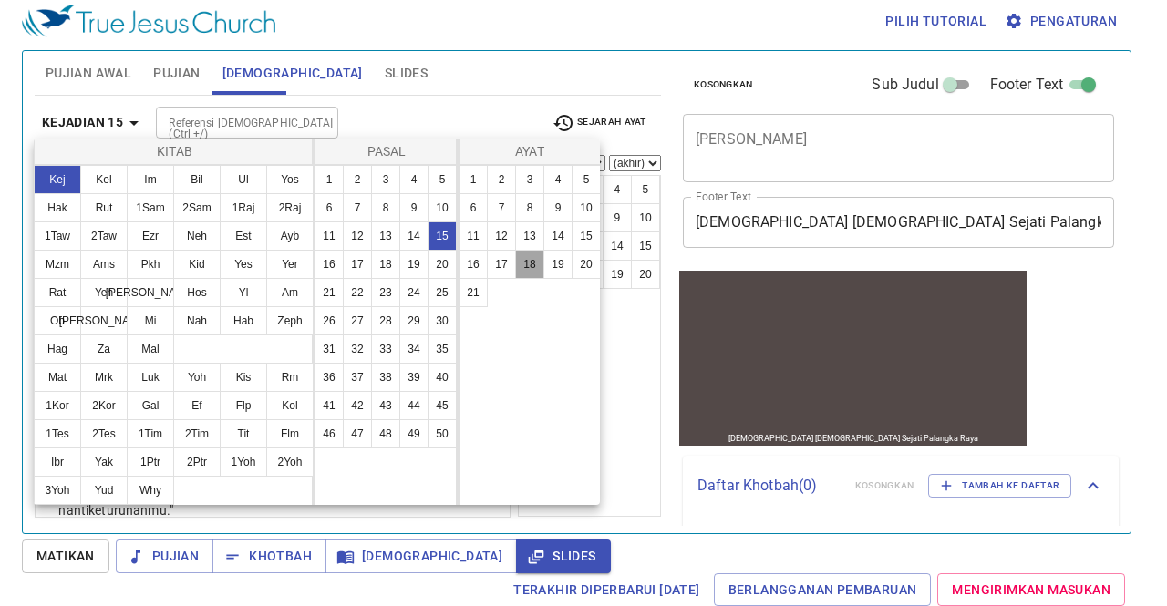
click at [519, 264] on button "18" at bounding box center [529, 264] width 29 height 29
select select "18"
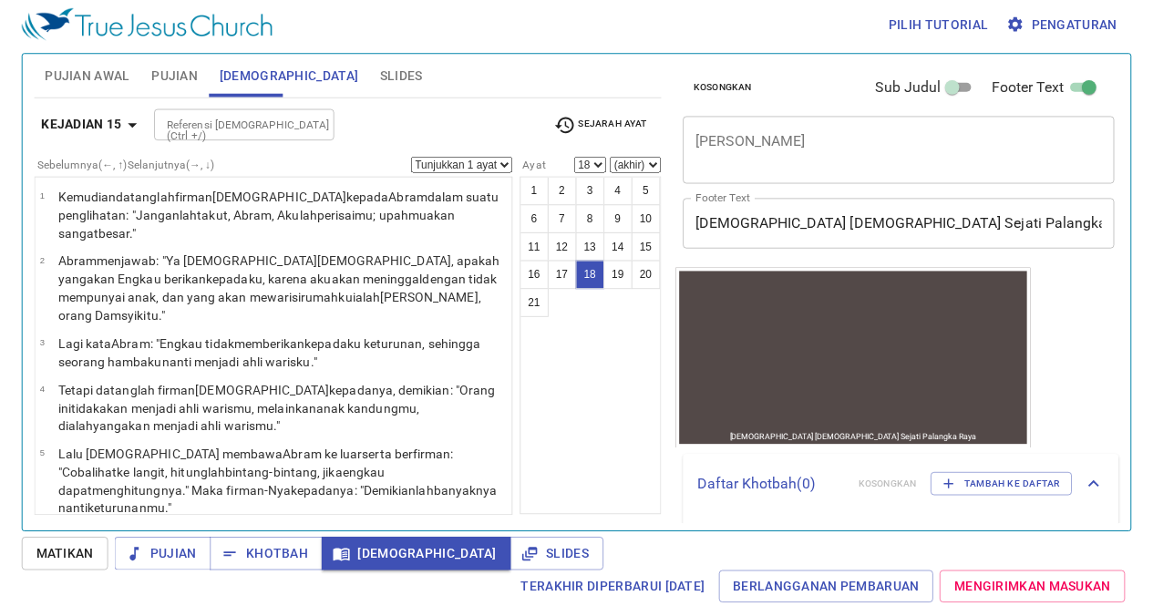
scroll to position [834, 0]
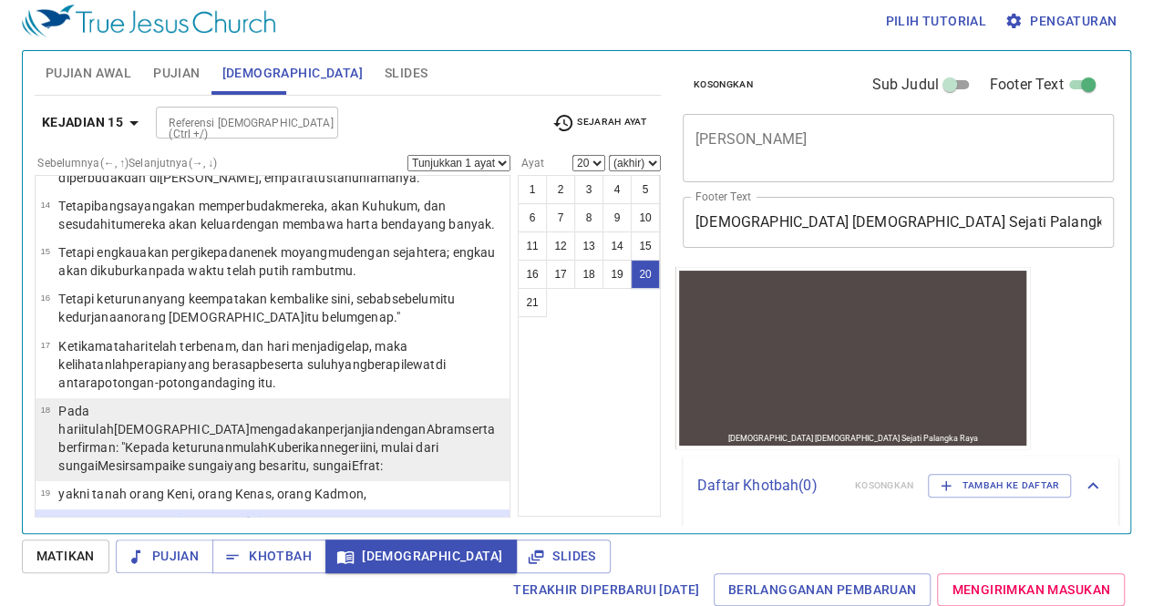
select select "21"
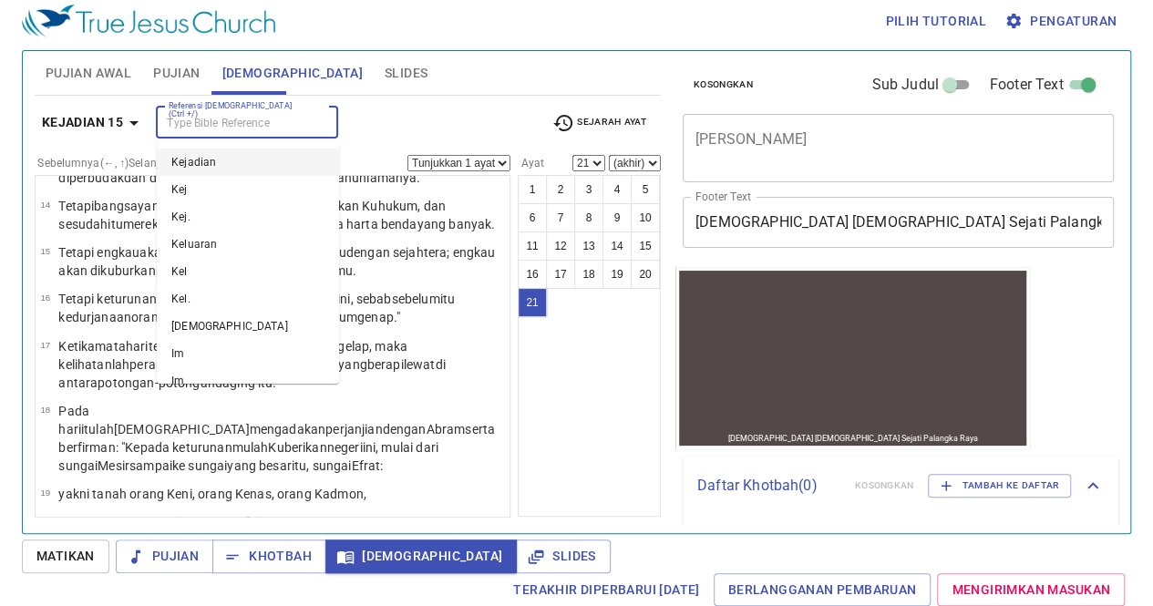
click at [211, 121] on input "Referensi [DEMOGRAPHIC_DATA] (Ctrl +/)" at bounding box center [231, 122] width 141 height 21
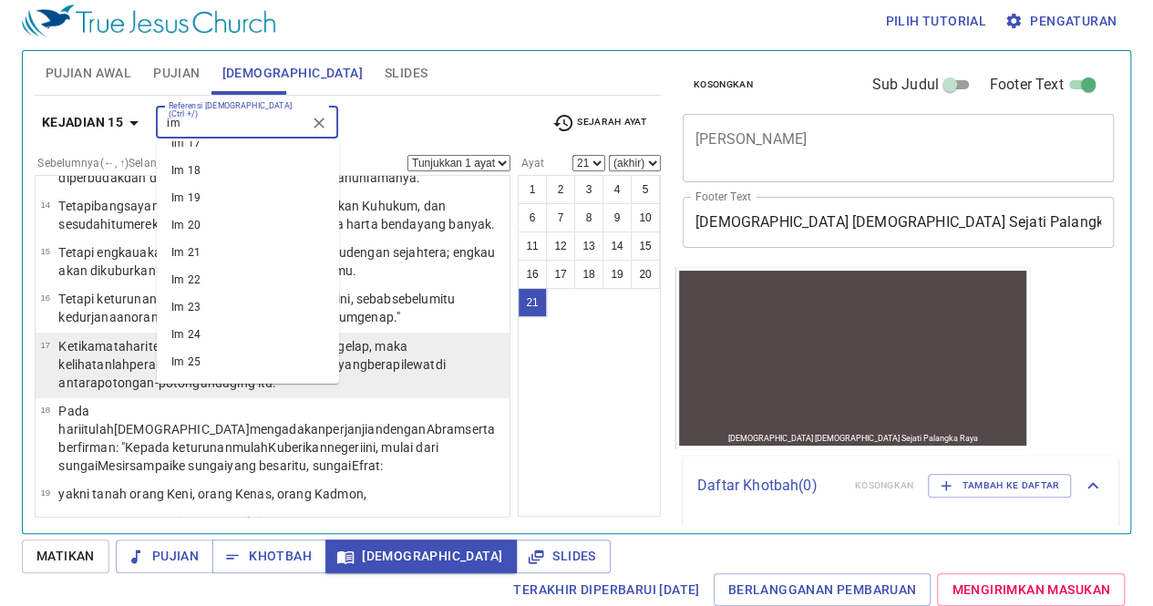
scroll to position [463, 0]
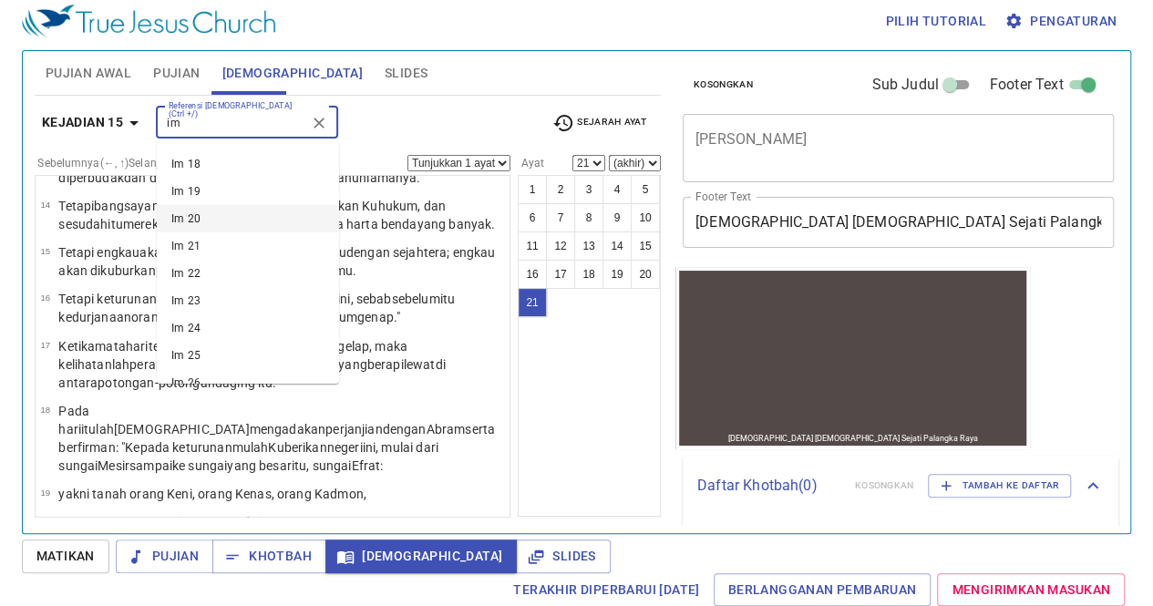
click at [196, 214] on li "Im 20" at bounding box center [248, 218] width 182 height 27
type input "im"
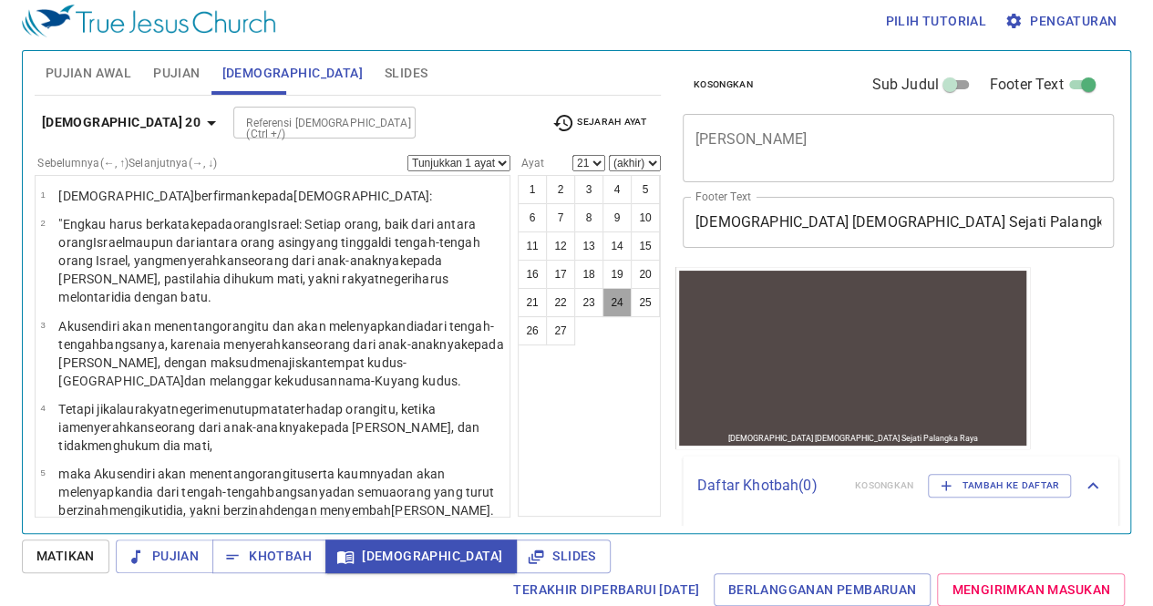
click at [611, 302] on button "24" at bounding box center [616, 302] width 29 height 29
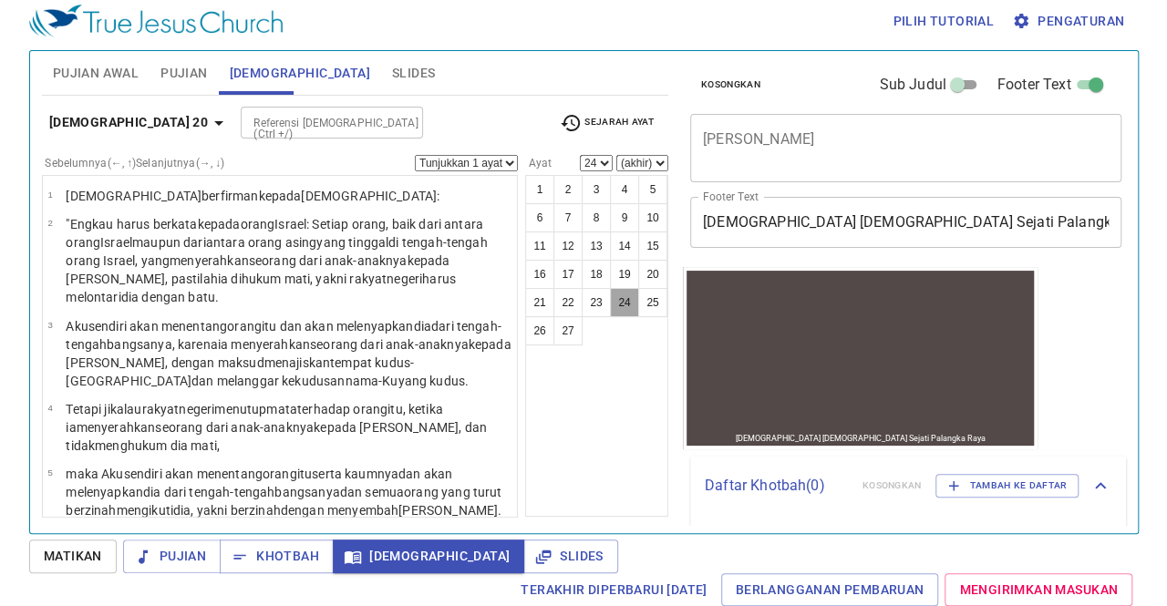
scroll to position [1425, 0]
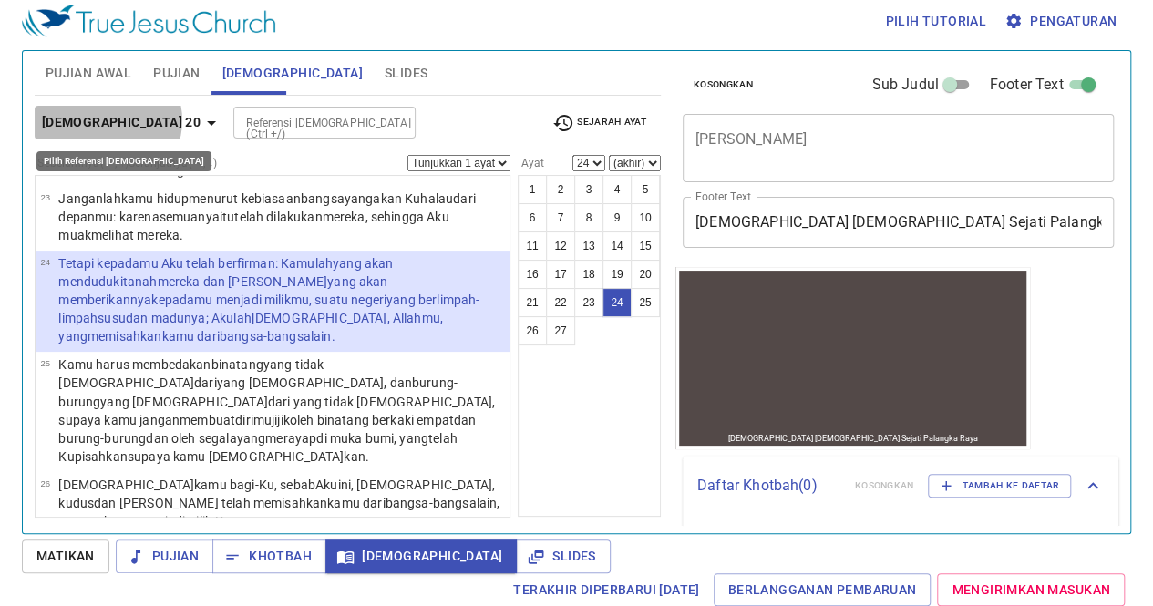
click at [106, 119] on b "Imamat 20" at bounding box center [121, 122] width 159 height 23
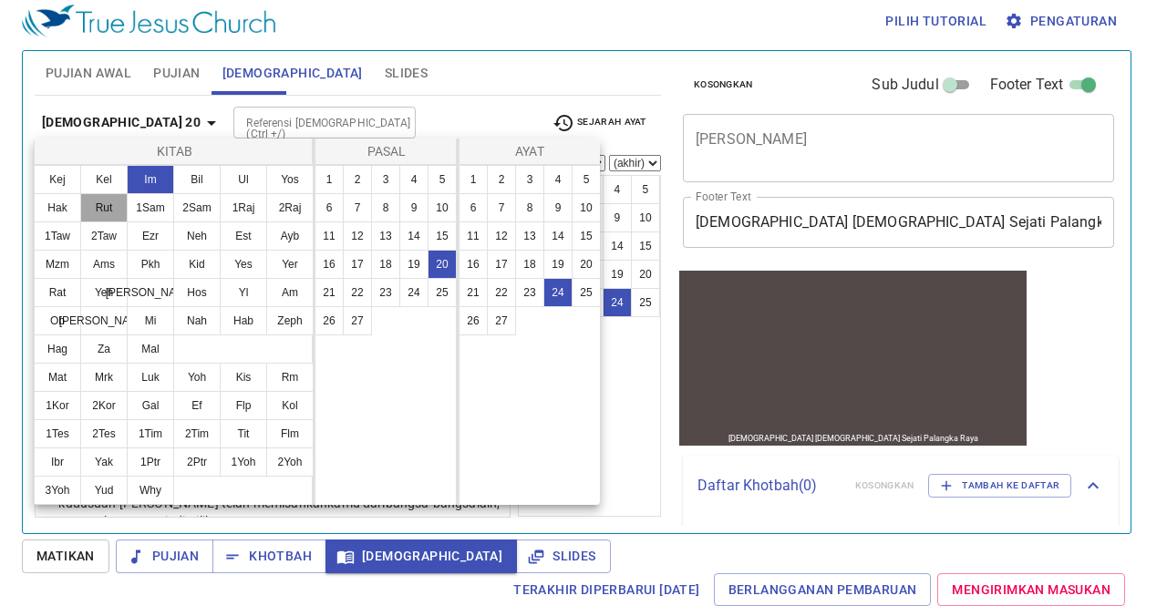
click at [97, 201] on button "Rut" at bounding box center [103, 207] width 47 height 29
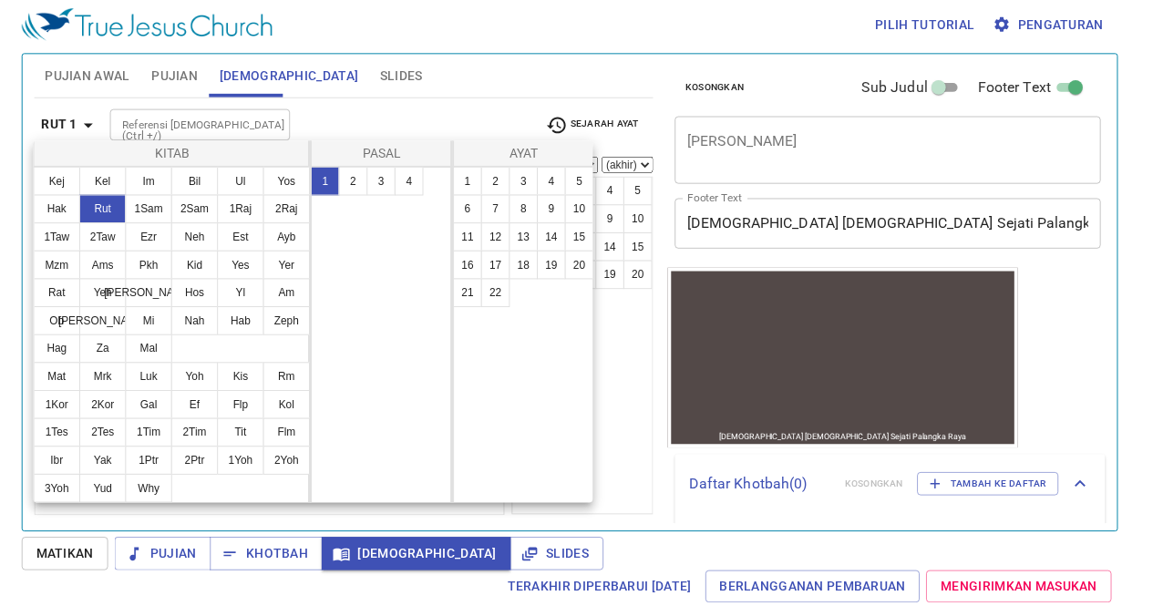
scroll to position [0, 0]
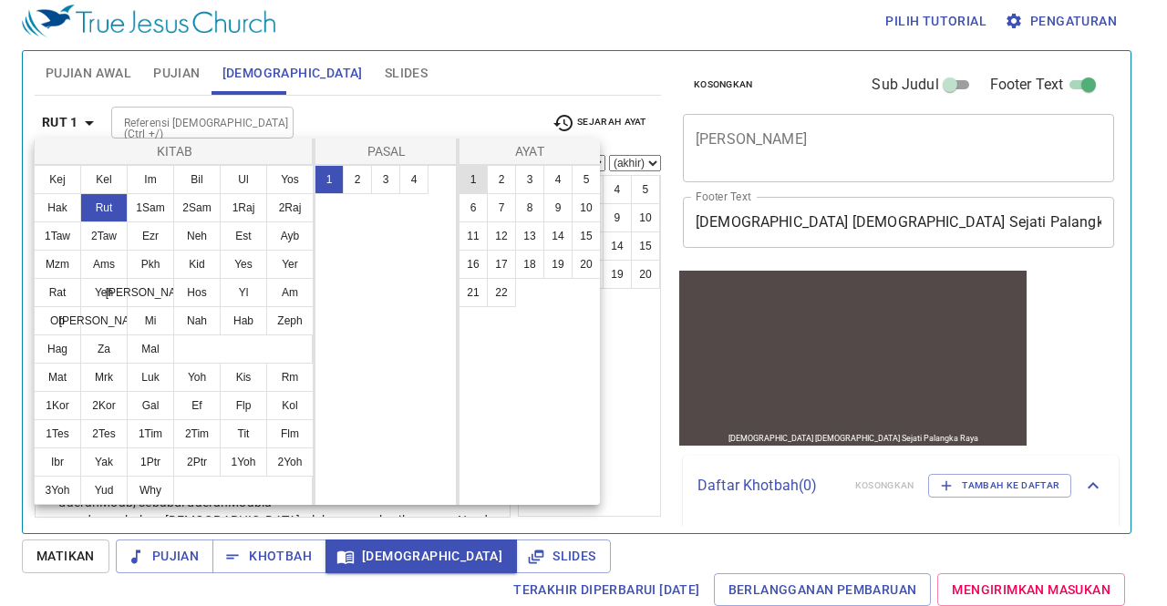
click at [477, 178] on button "1" at bounding box center [472, 179] width 29 height 29
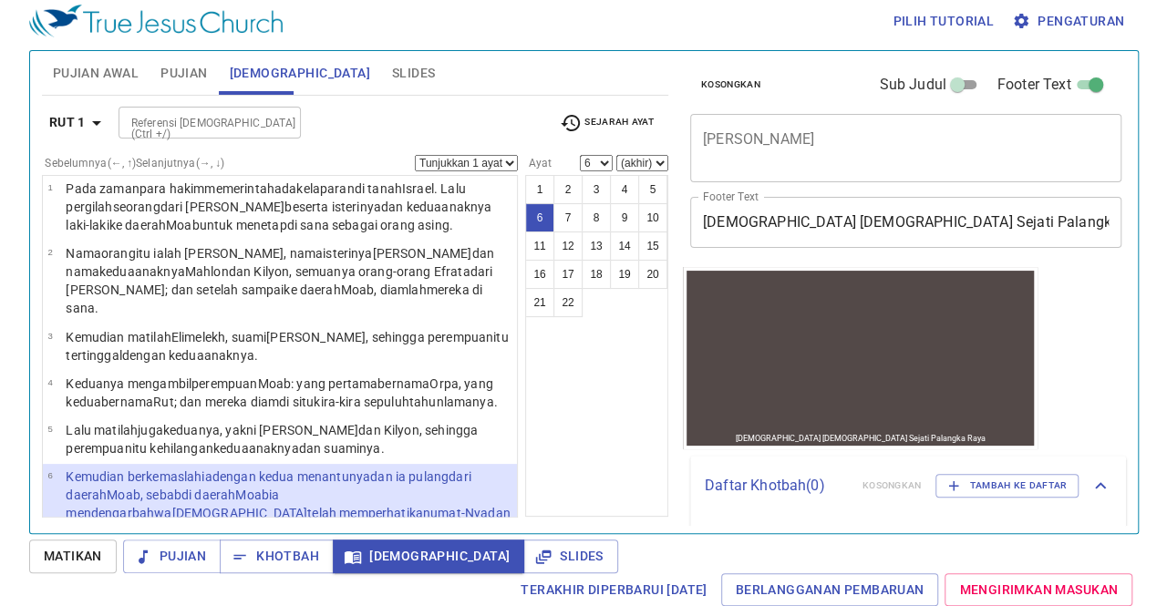
scroll to position [175, 0]
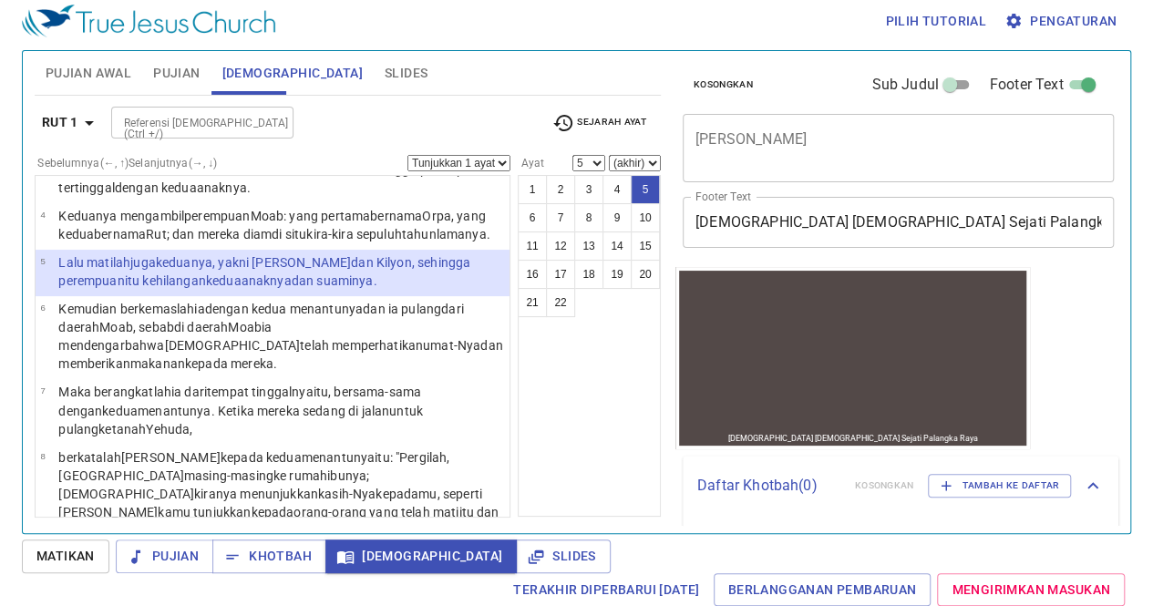
click at [114, 119] on div "Referensi [DEMOGRAPHIC_DATA] (Ctrl +/)" at bounding box center [202, 123] width 182 height 32
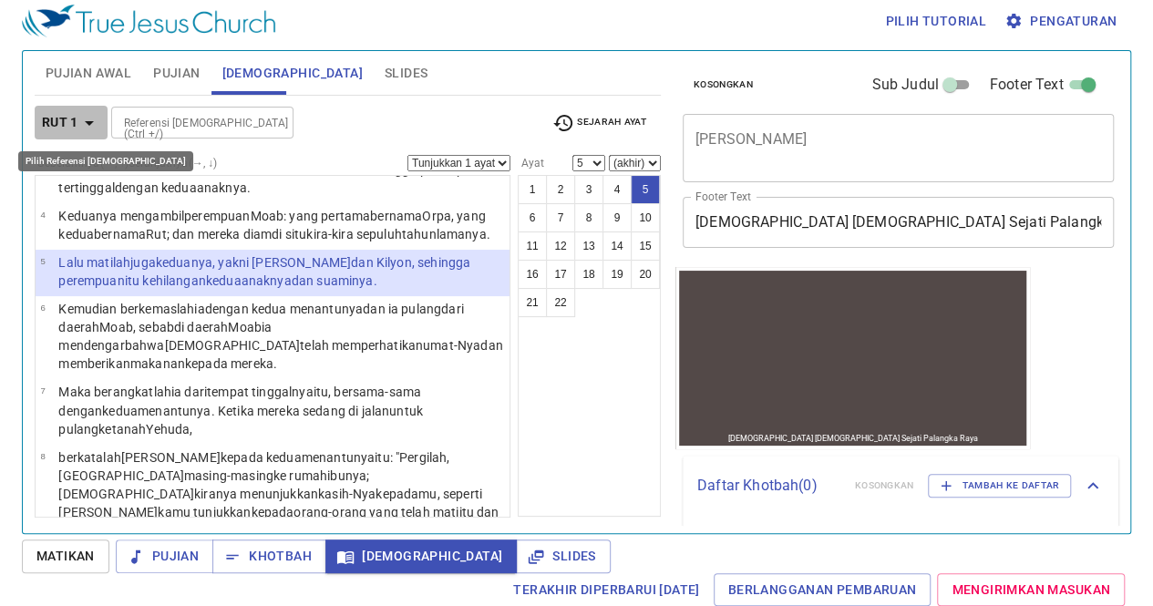
click at [84, 107] on button "Rut 1" at bounding box center [71, 123] width 73 height 34
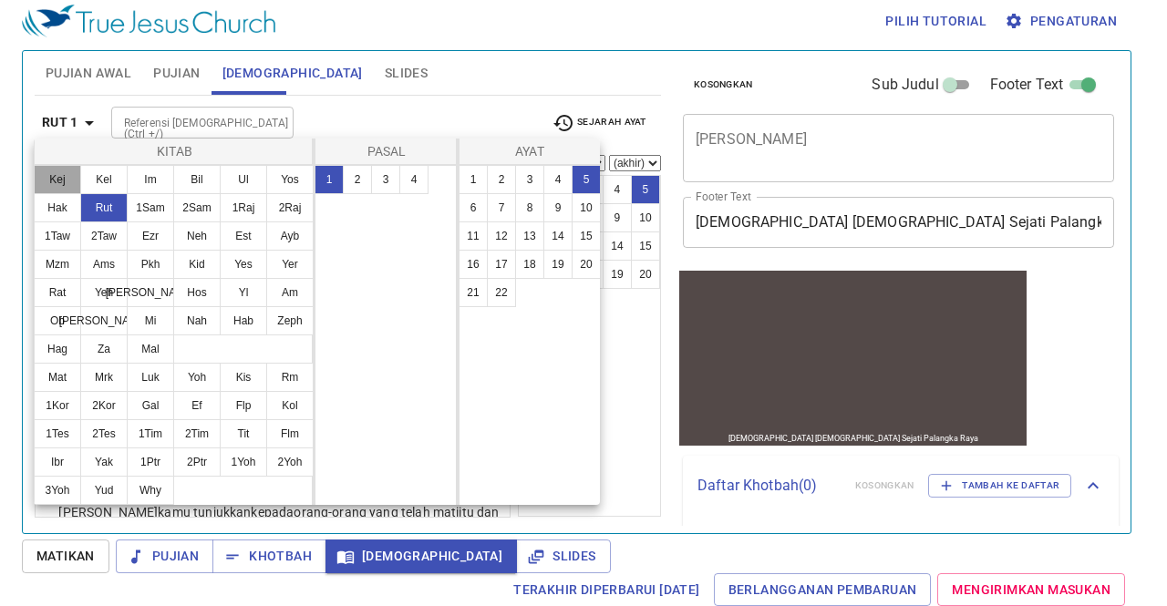
click at [40, 189] on button "Kej" at bounding box center [57, 179] width 47 height 29
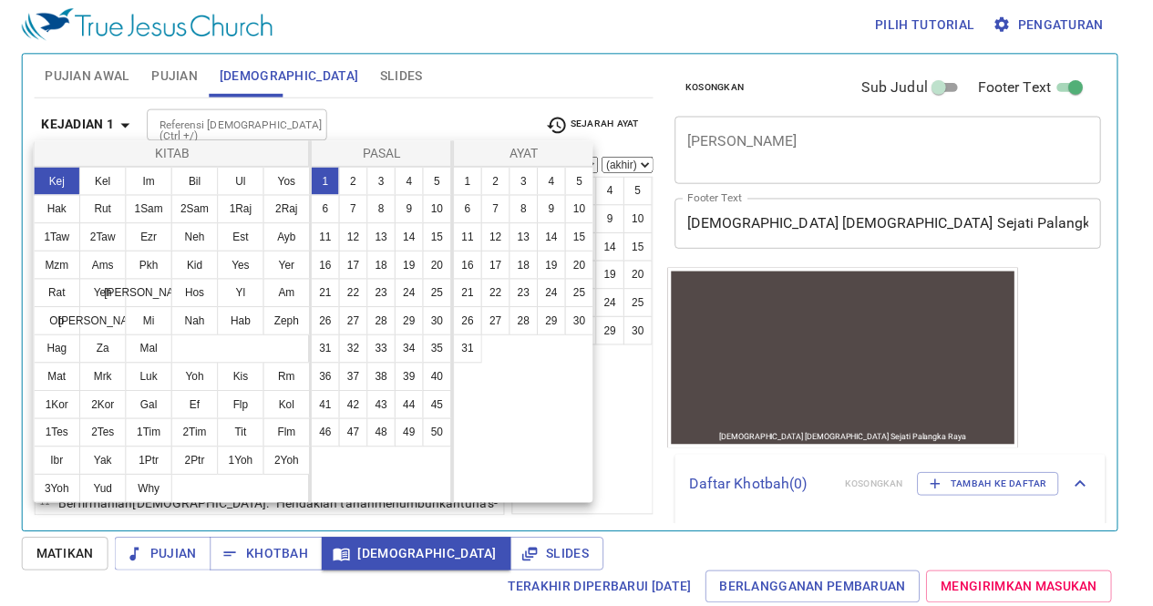
scroll to position [0, 0]
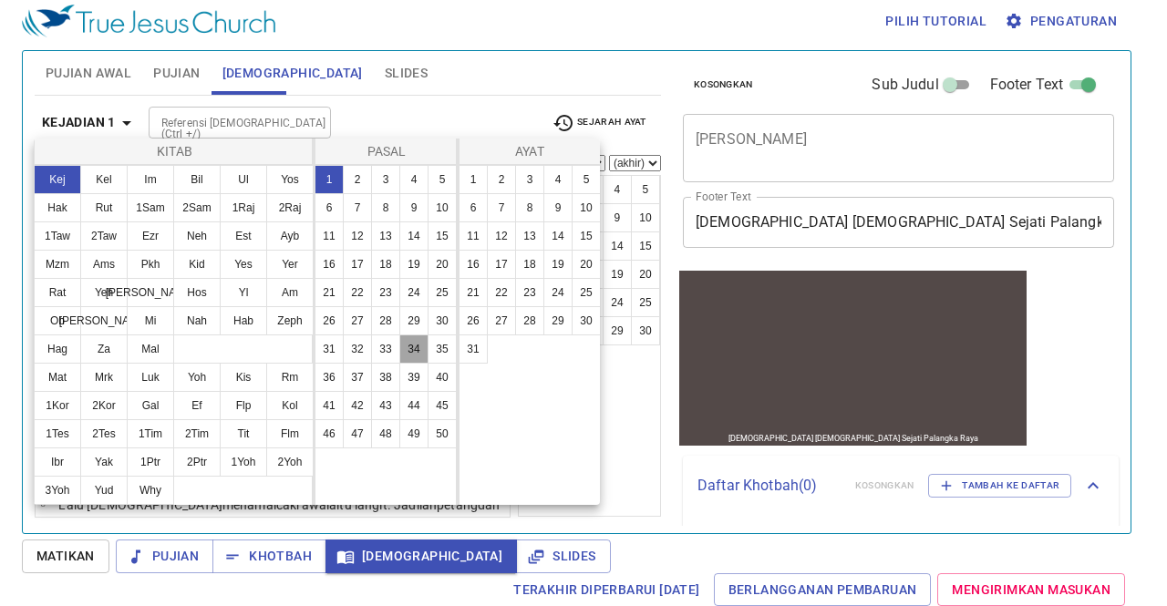
click at [410, 347] on button "34" at bounding box center [413, 348] width 29 height 29
click at [476, 254] on button "16" at bounding box center [472, 264] width 29 height 29
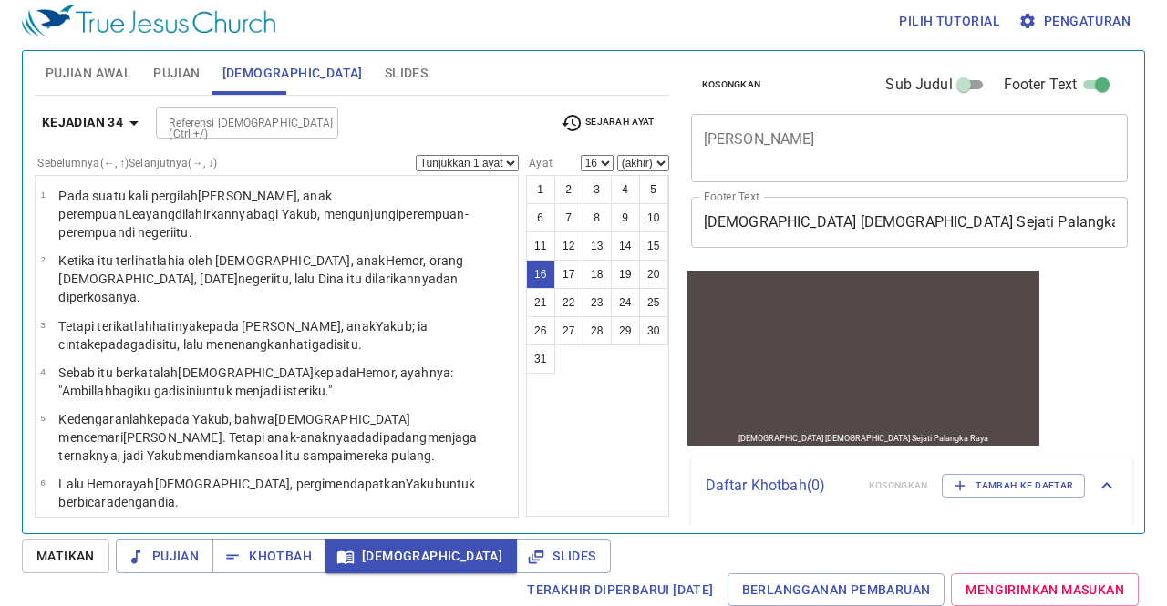
scroll to position [714, 0]
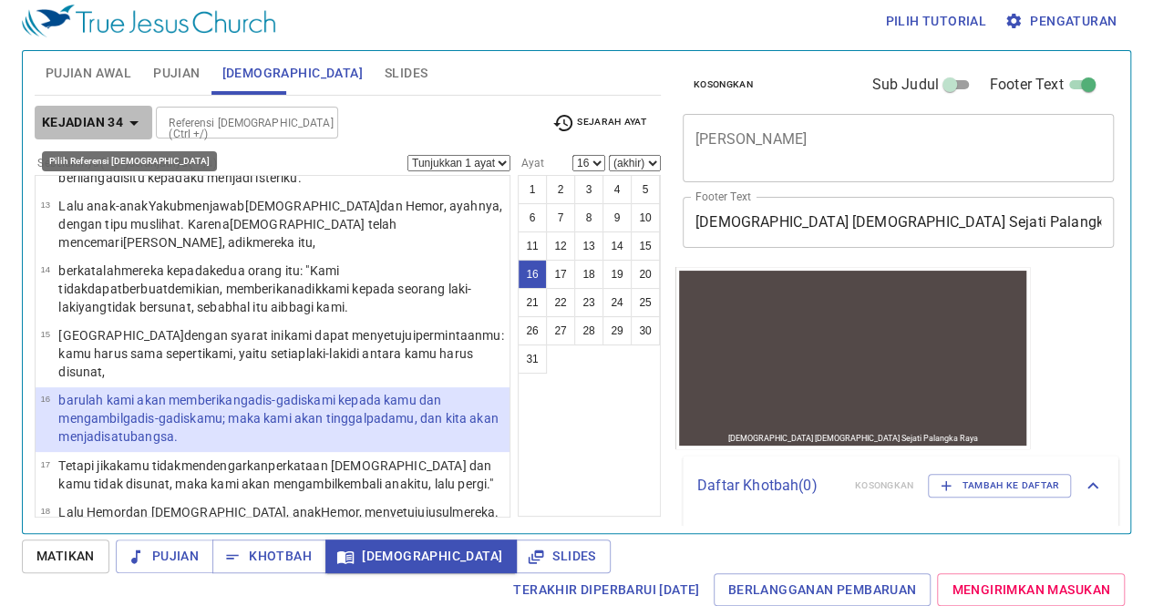
click at [128, 116] on icon "button" at bounding box center [134, 123] width 22 height 22
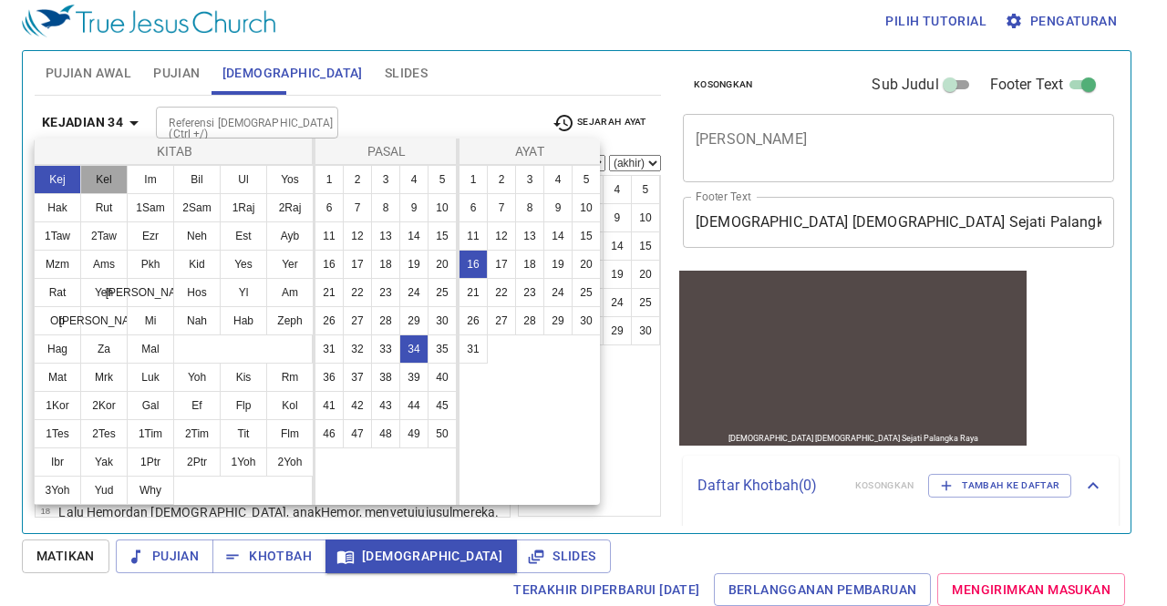
click at [95, 183] on button "Kel" at bounding box center [103, 179] width 47 height 29
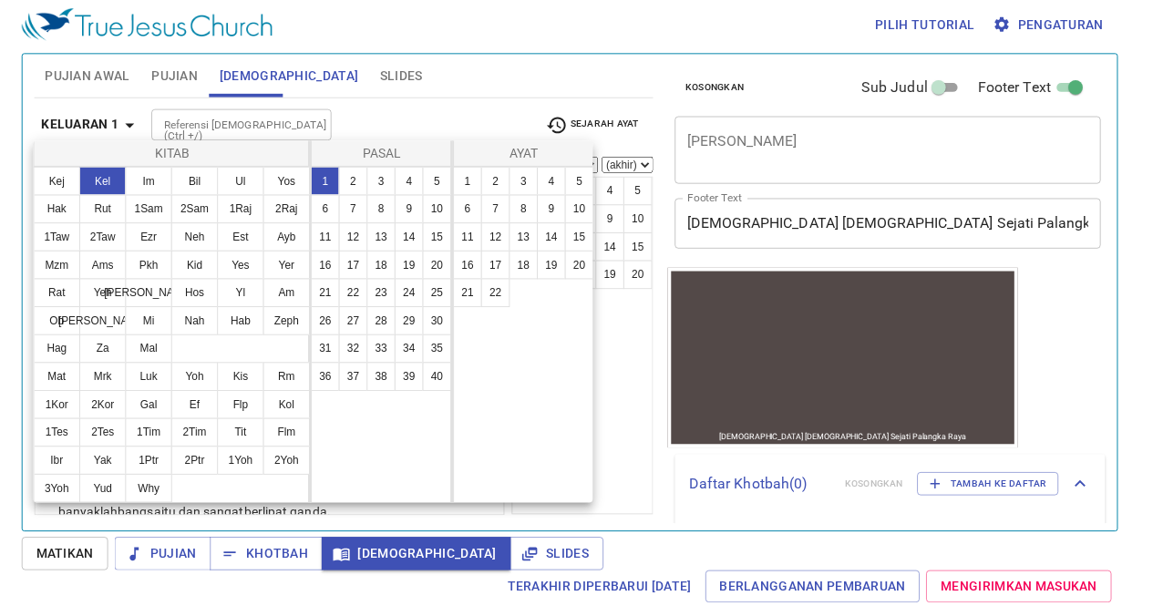
scroll to position [0, 0]
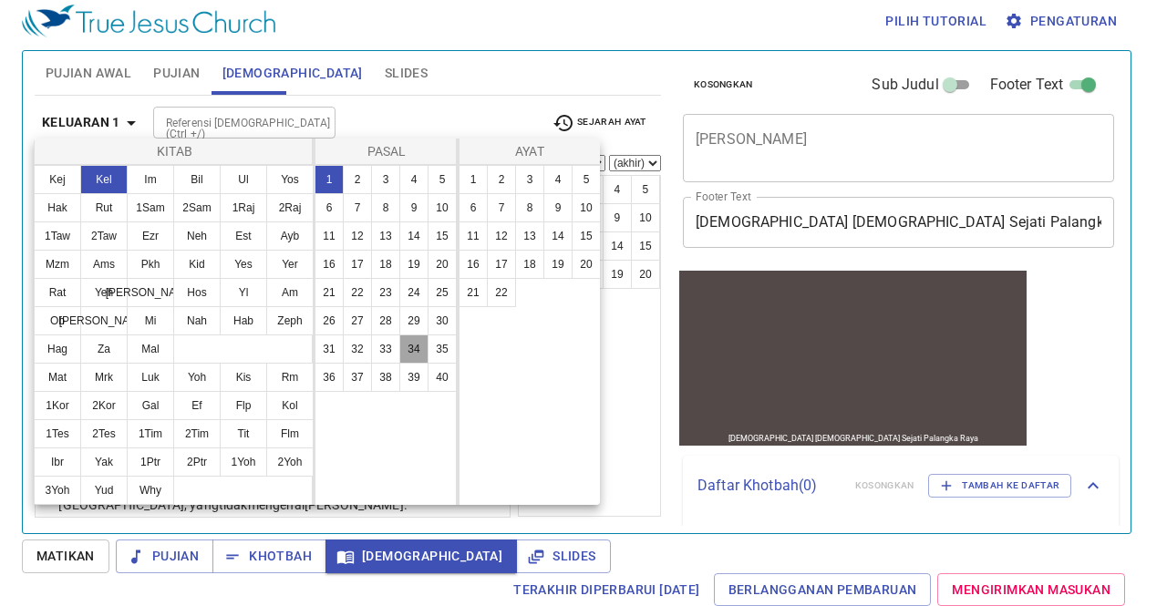
click at [412, 343] on button "34" at bounding box center [413, 348] width 29 height 29
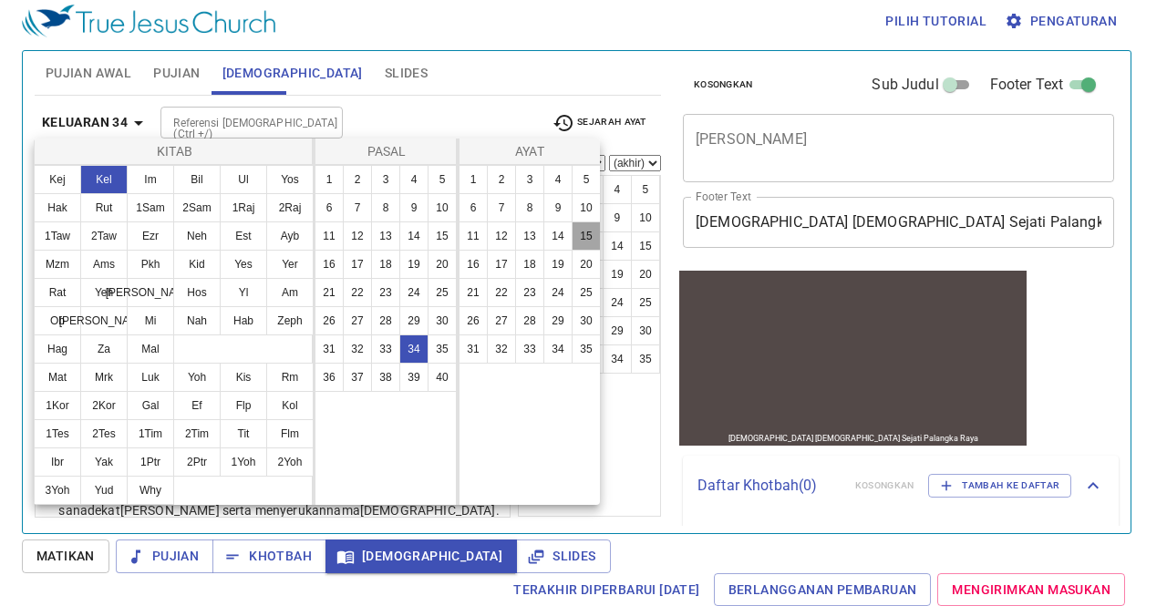
click at [582, 232] on button "15" at bounding box center [585, 235] width 29 height 29
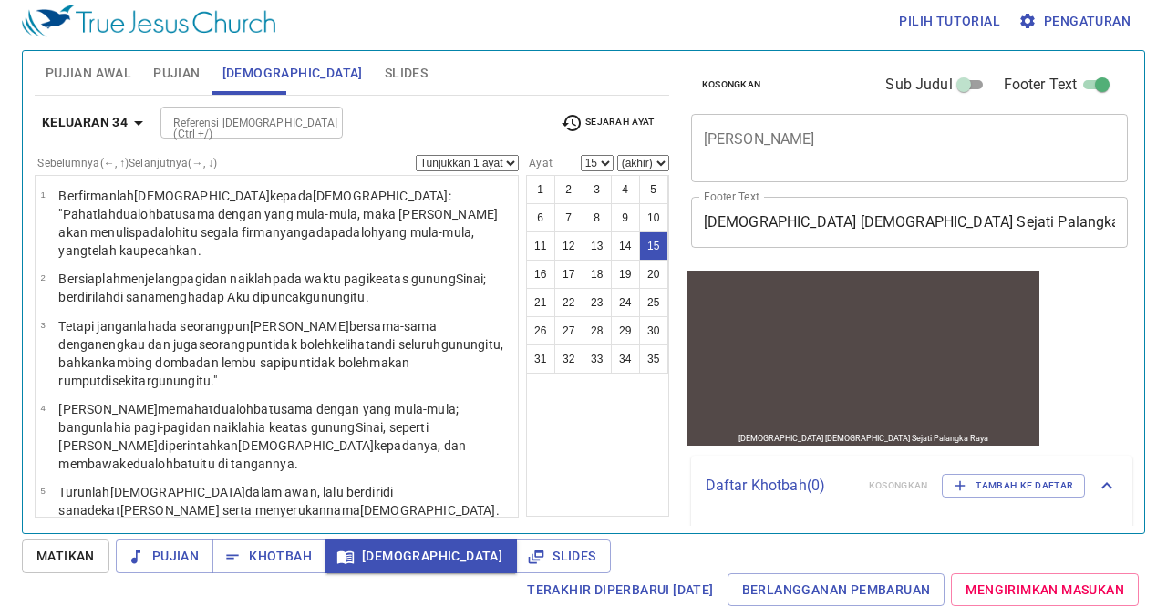
scroll to position [849, 0]
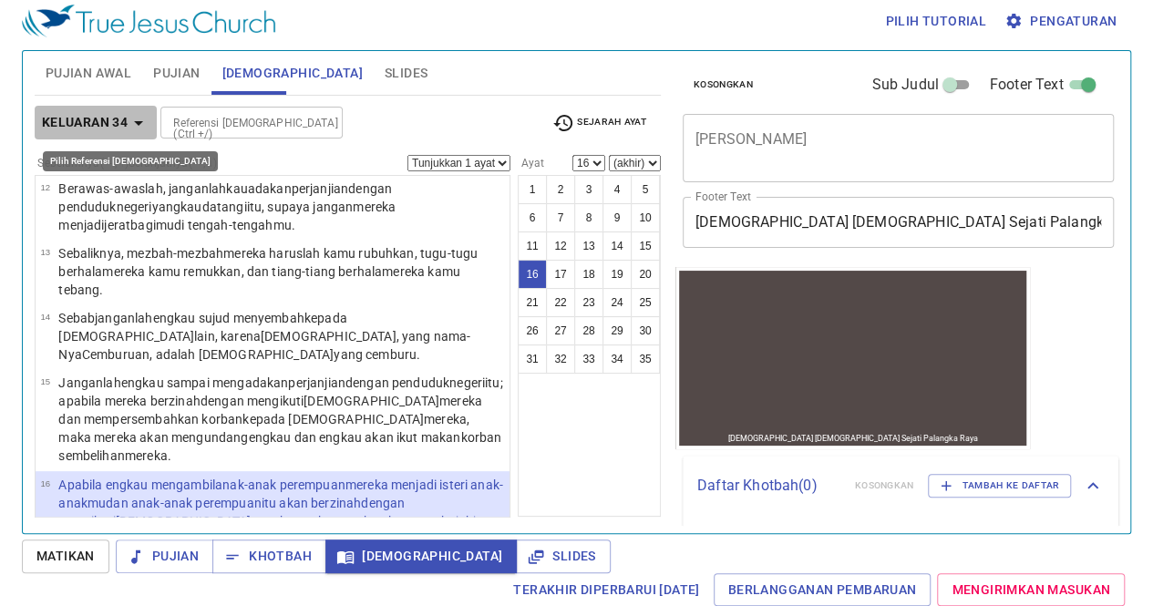
click at [97, 114] on b "Keluaran 34" at bounding box center [85, 122] width 86 height 23
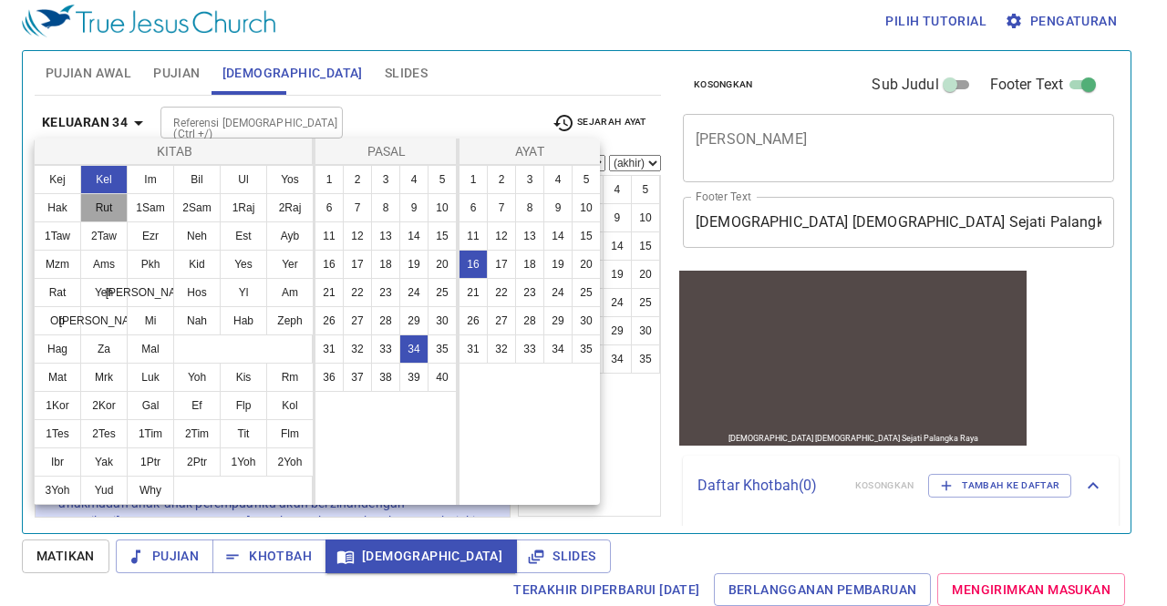
click at [106, 207] on button "Rut" at bounding box center [103, 207] width 47 height 29
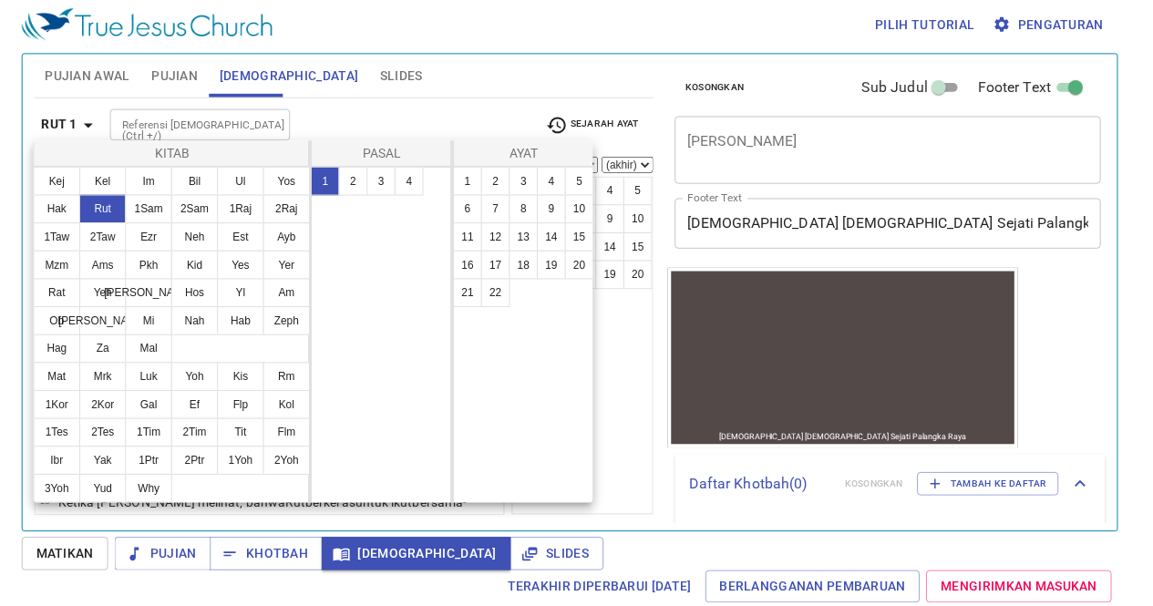
scroll to position [0, 0]
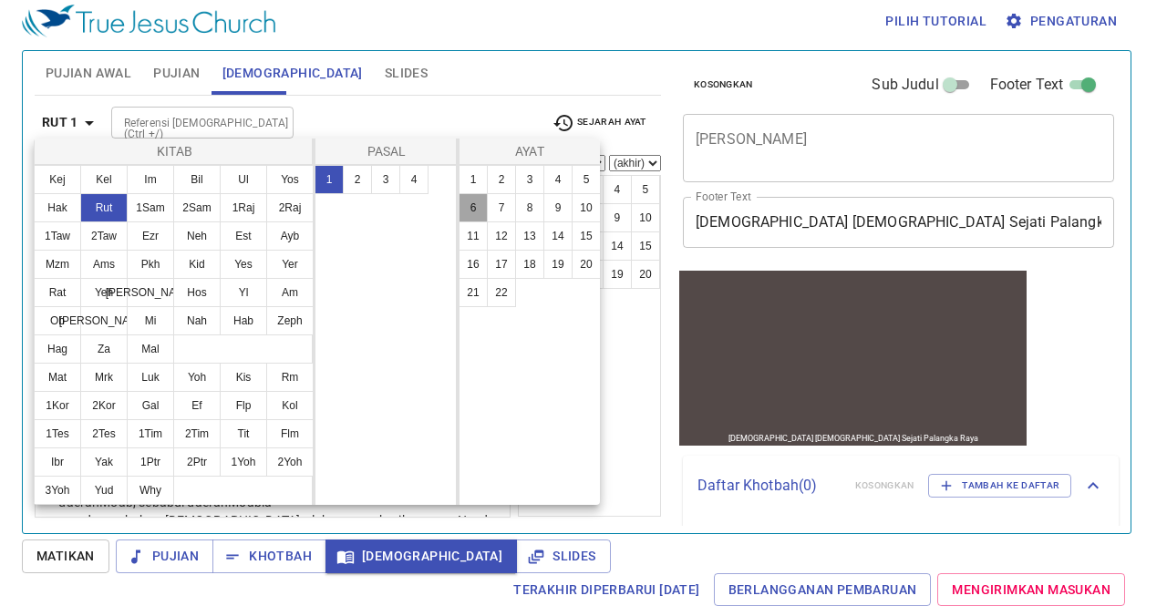
click at [470, 211] on button "6" at bounding box center [472, 207] width 29 height 29
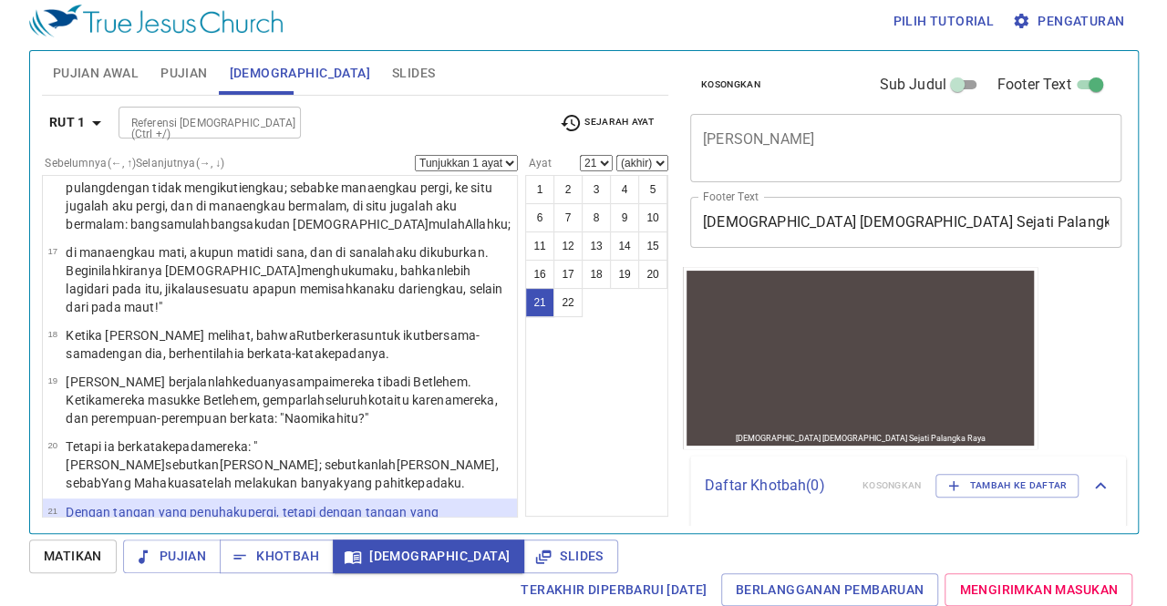
scroll to position [1099, 0]
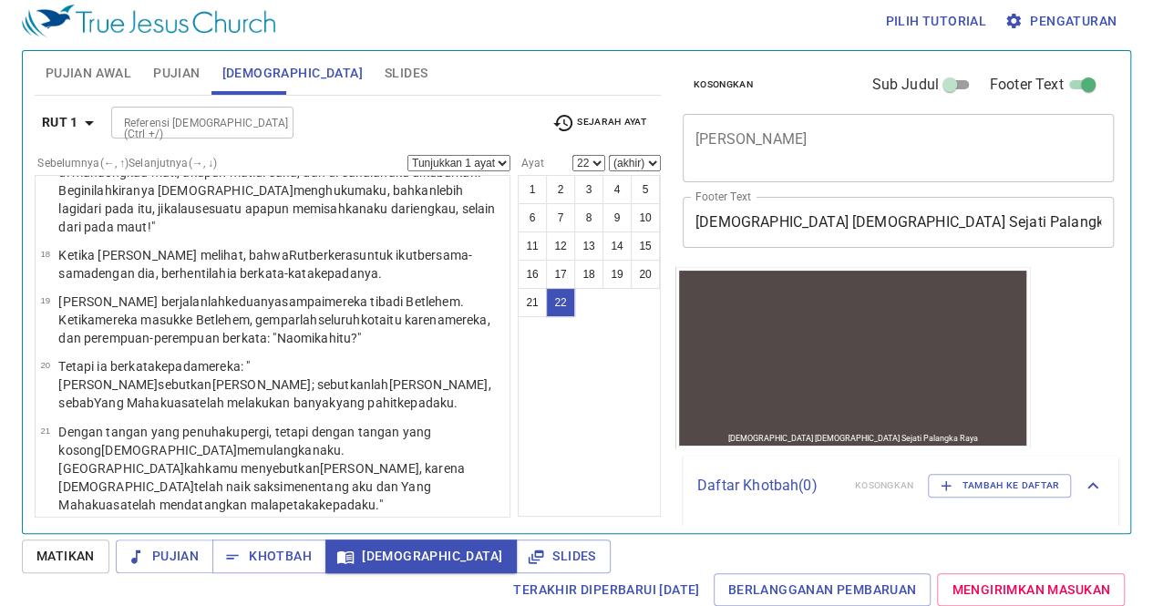
click at [558, 397] on div "1 2 3 4 5 6 7 8 9 10 11 12 13 14 15 16 17 18 19 20 21 22" at bounding box center [589, 346] width 143 height 342
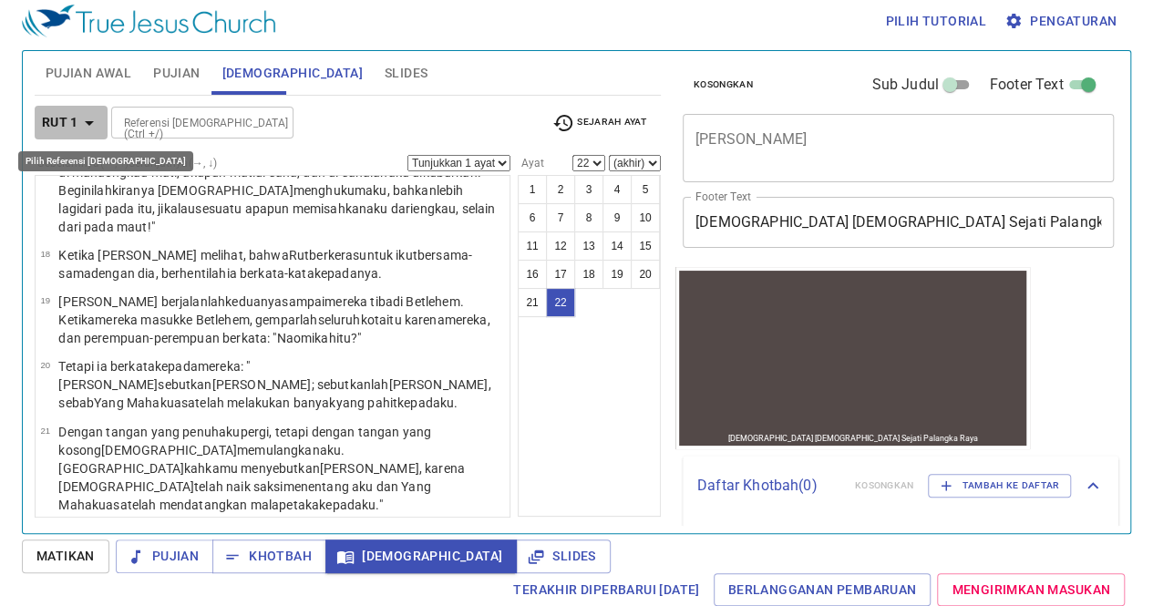
click at [73, 121] on b "Rut 1" at bounding box center [60, 122] width 36 height 23
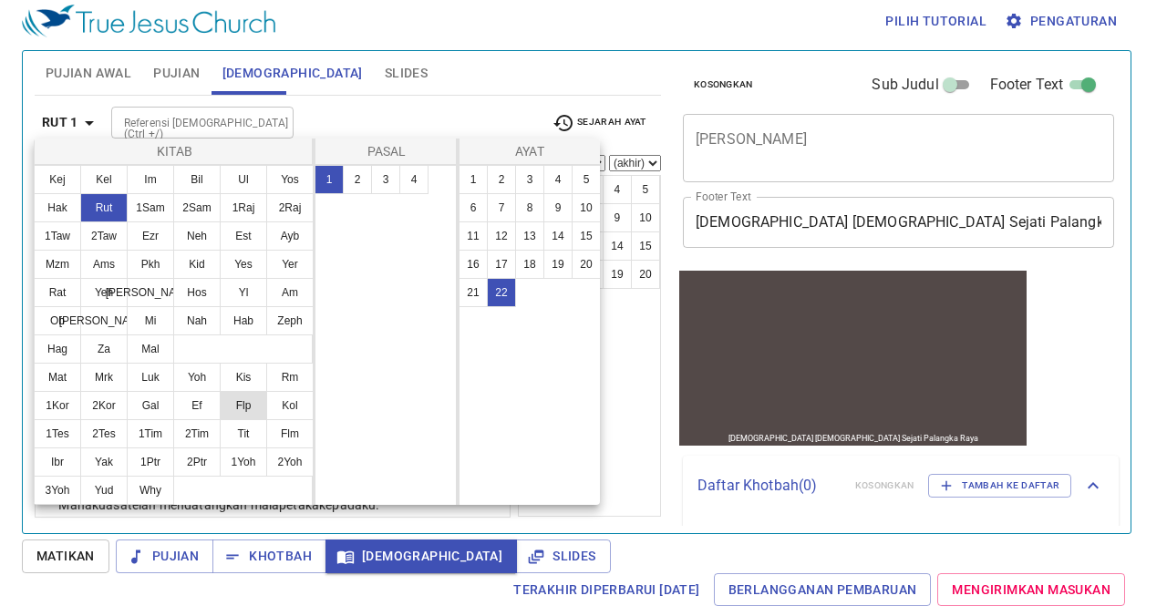
click at [241, 402] on button "Flp" at bounding box center [243, 405] width 47 height 29
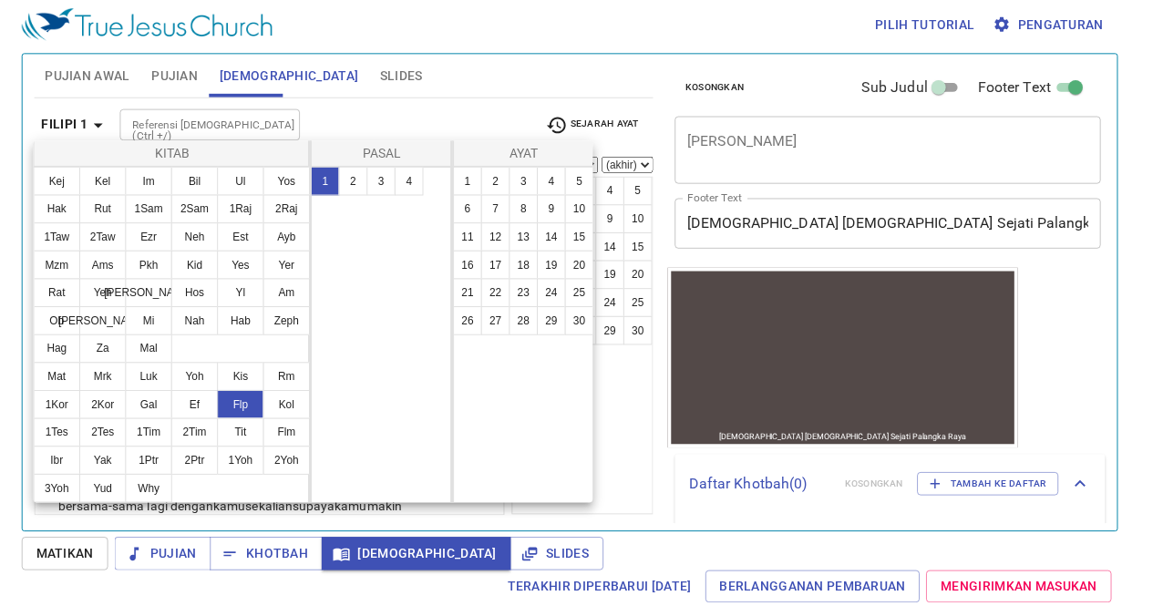
scroll to position [0, 0]
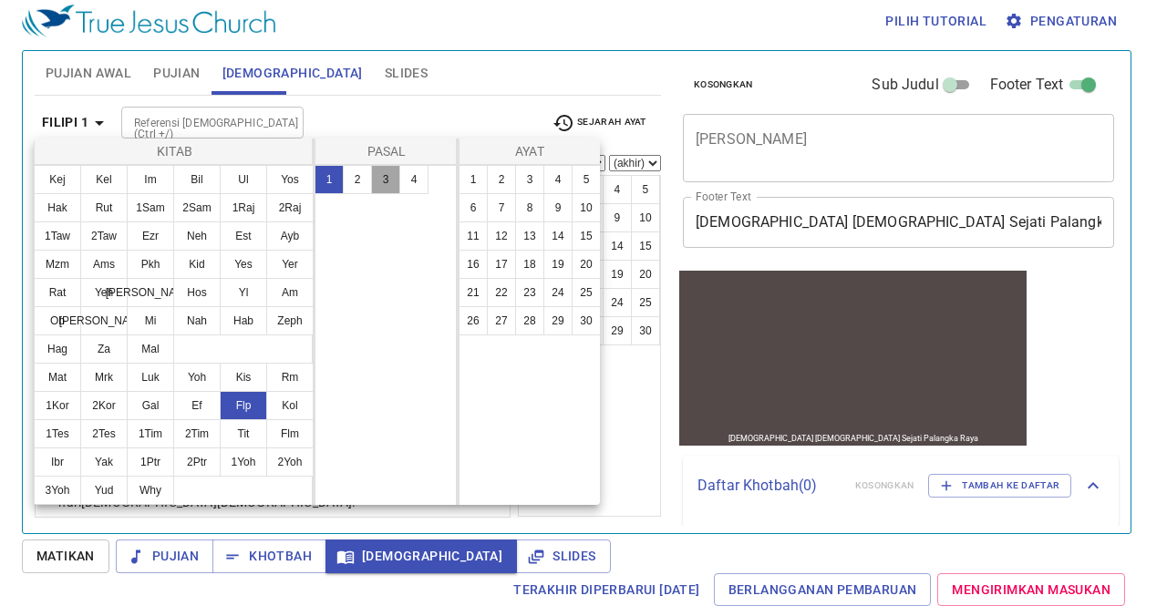
click at [392, 190] on button "3" at bounding box center [385, 179] width 29 height 29
click at [571, 260] on button "20" at bounding box center [585, 264] width 29 height 29
select select "20"
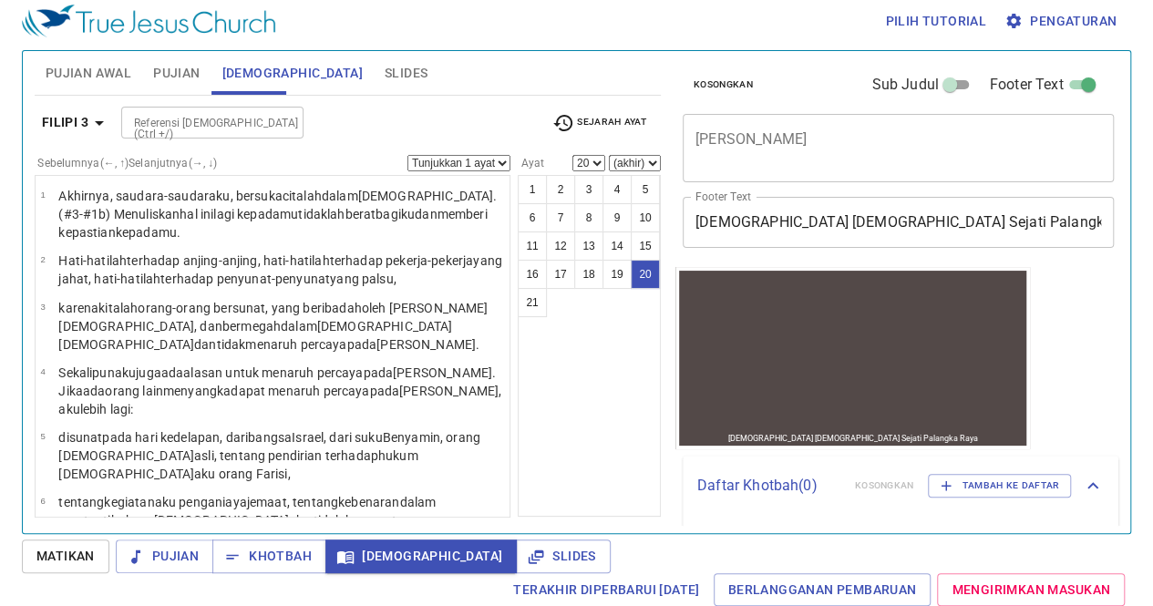
scroll to position [889, 0]
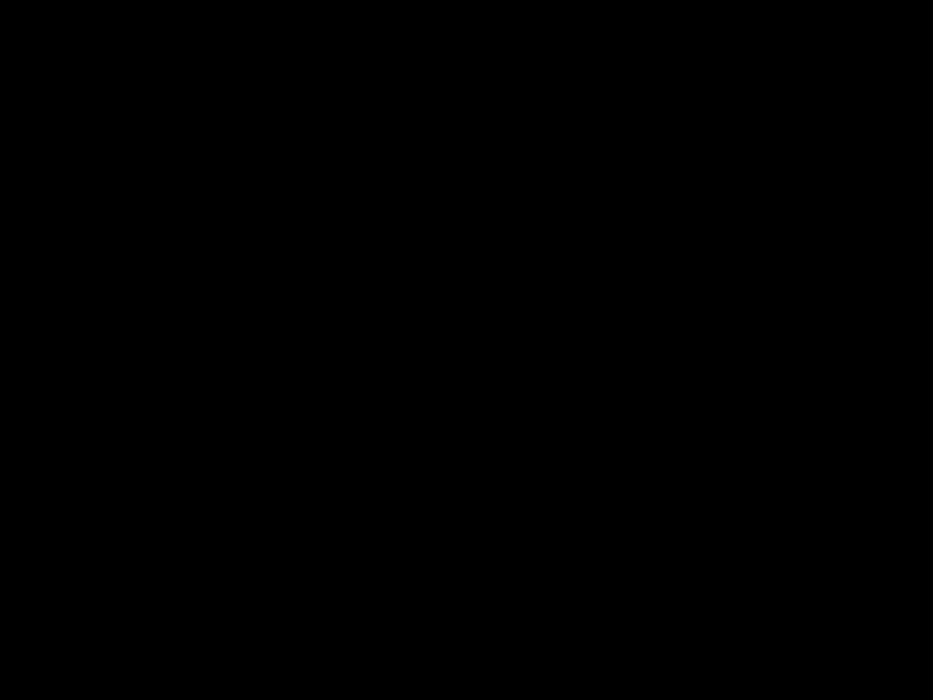
click at [9, 478] on div at bounding box center [466, 350] width 933 height 700
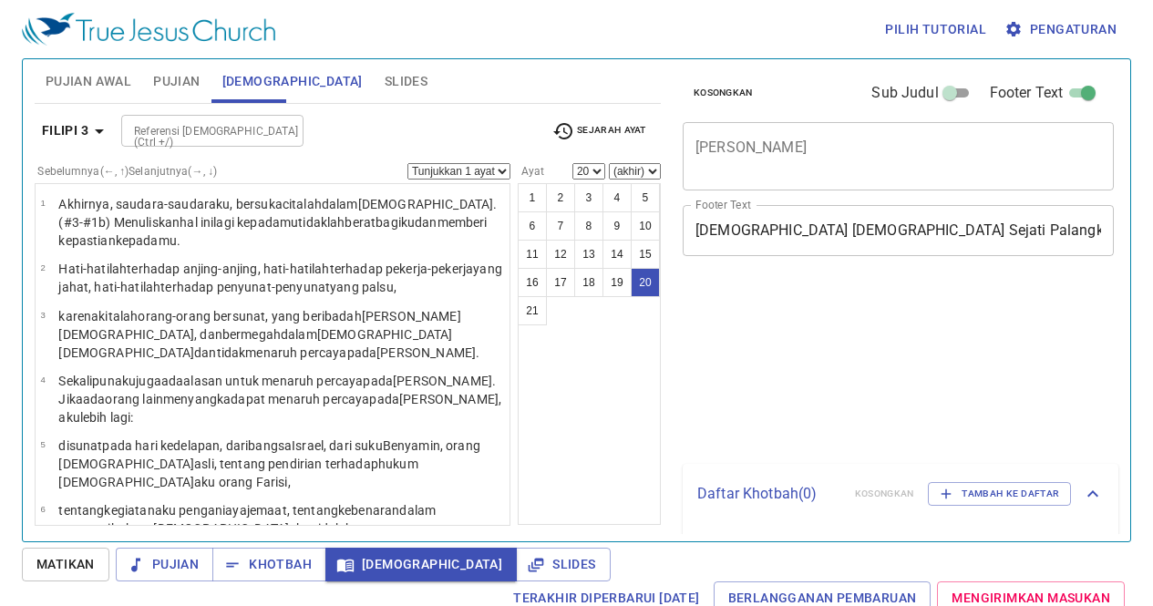
select select "20"
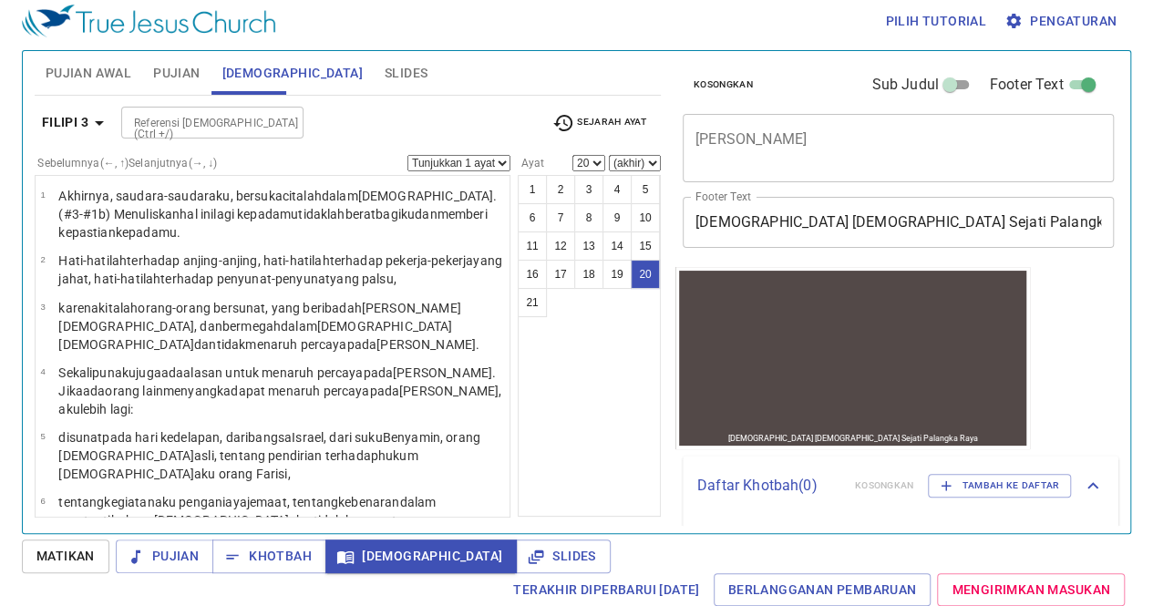
scroll to position [889, 0]
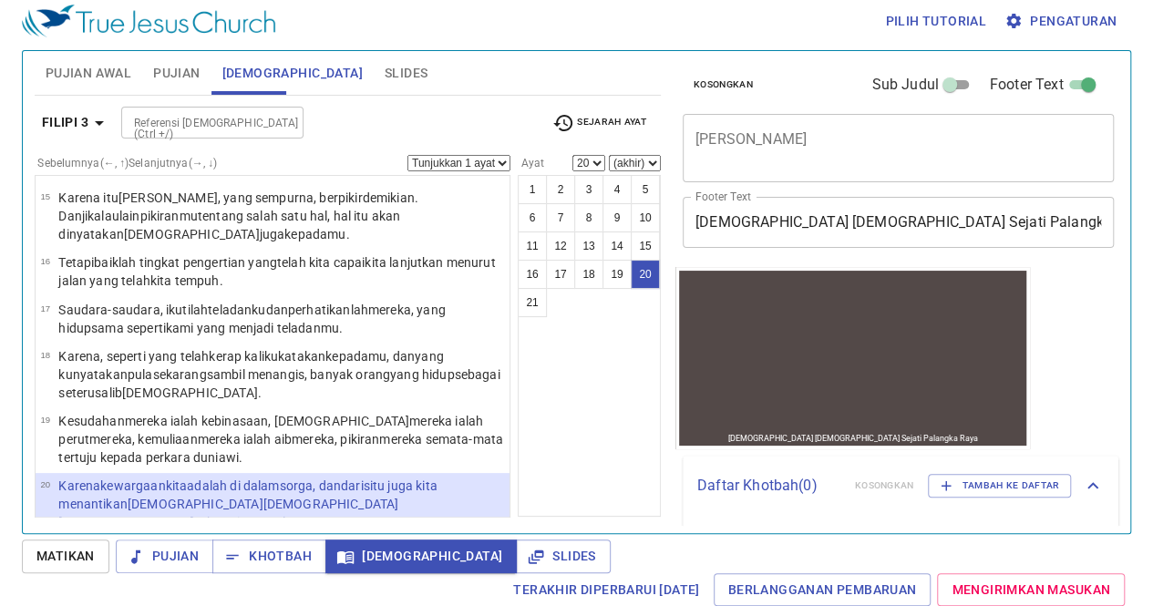
select select "21"
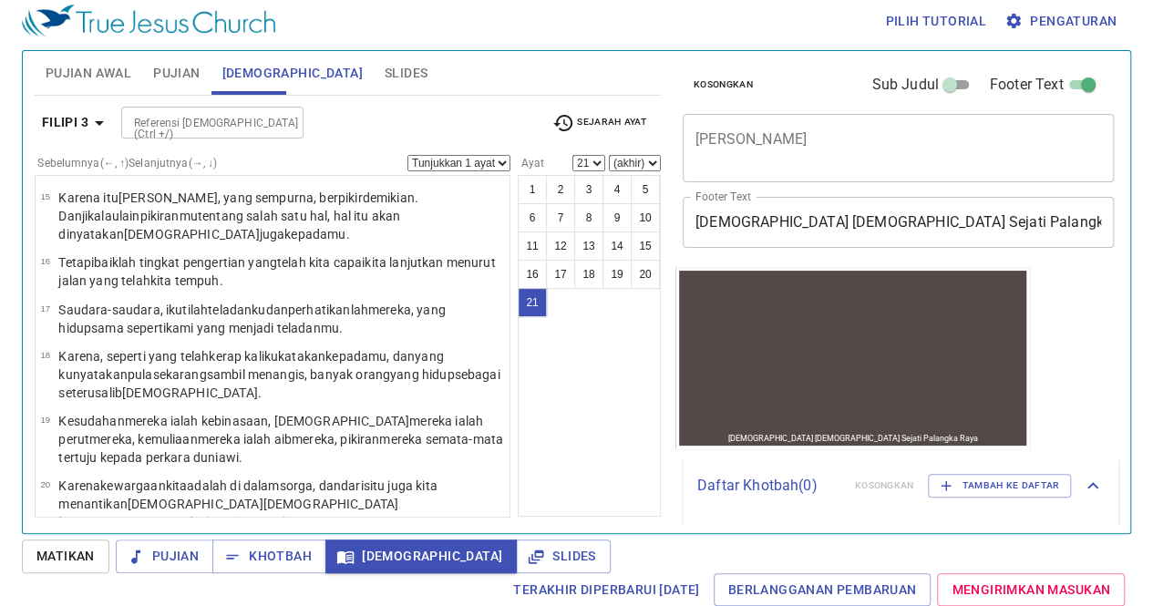
click at [374, 87] on button "Slides" at bounding box center [406, 73] width 65 height 44
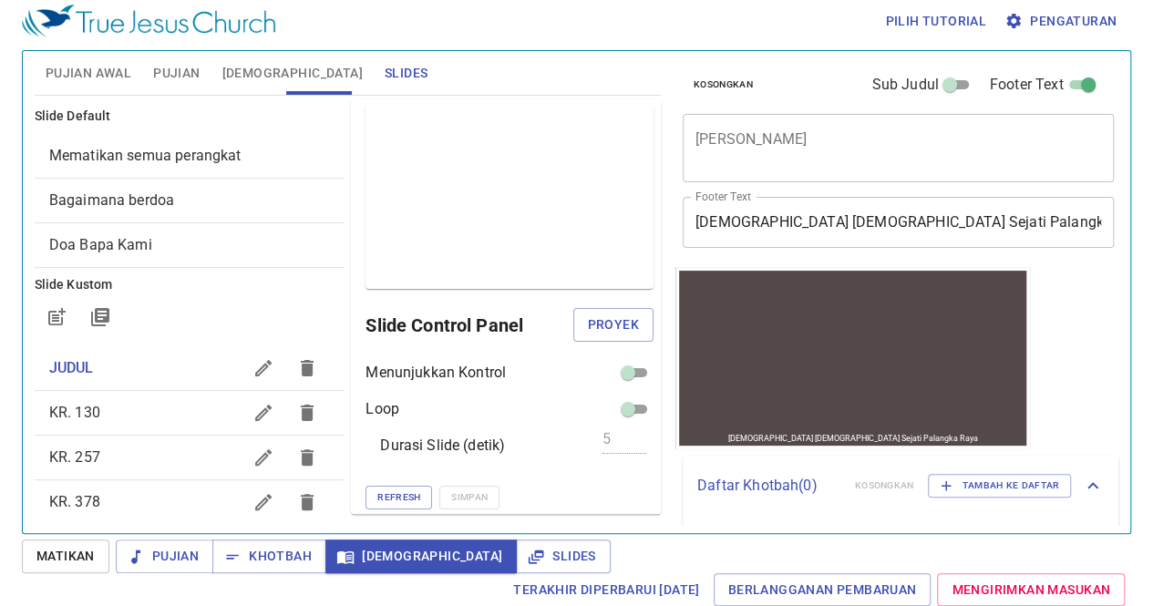
click at [530, 551] on span "Slides" at bounding box center [562, 556] width 65 height 23
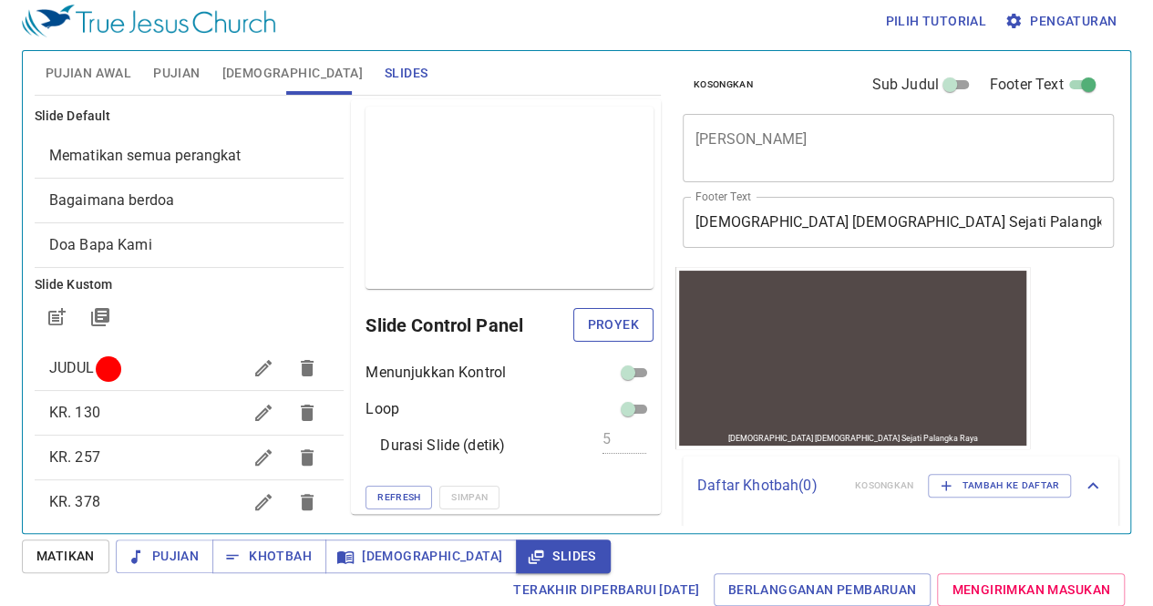
click at [607, 323] on span "Proyek" at bounding box center [613, 325] width 51 height 23
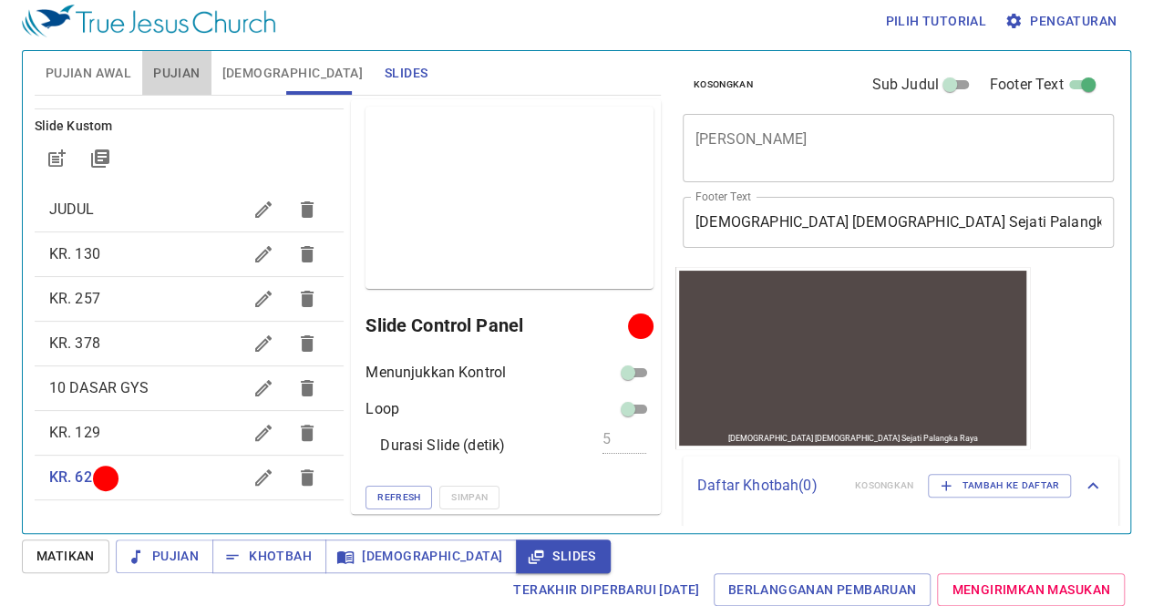
click at [170, 76] on span "Pujian" at bounding box center [176, 73] width 46 height 23
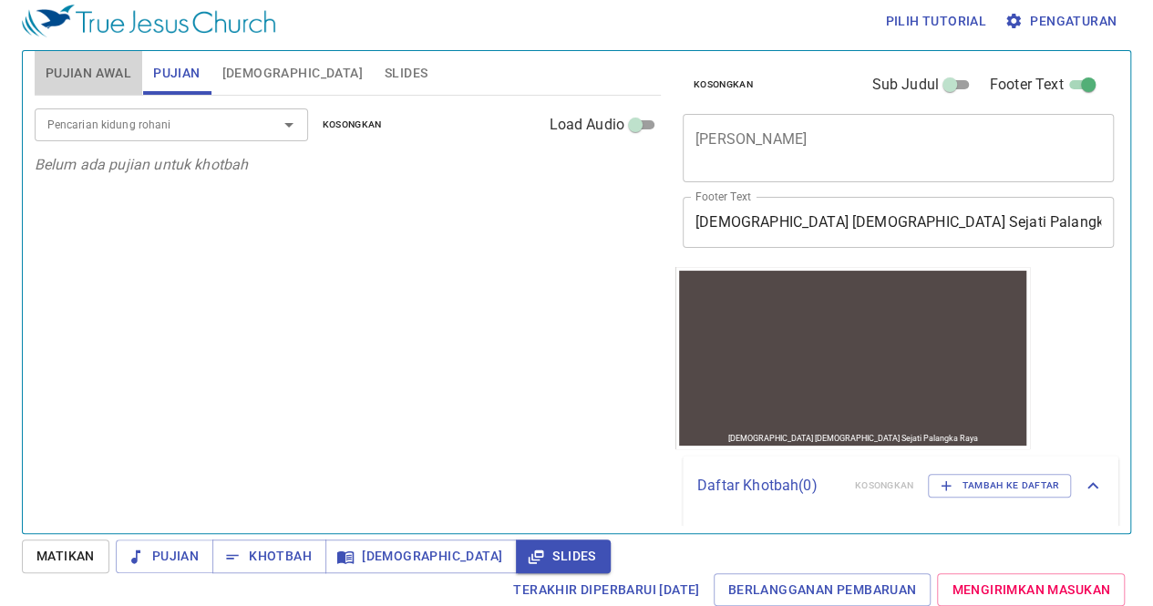
click at [78, 60] on button "Pujian Awal" at bounding box center [89, 73] width 108 height 44
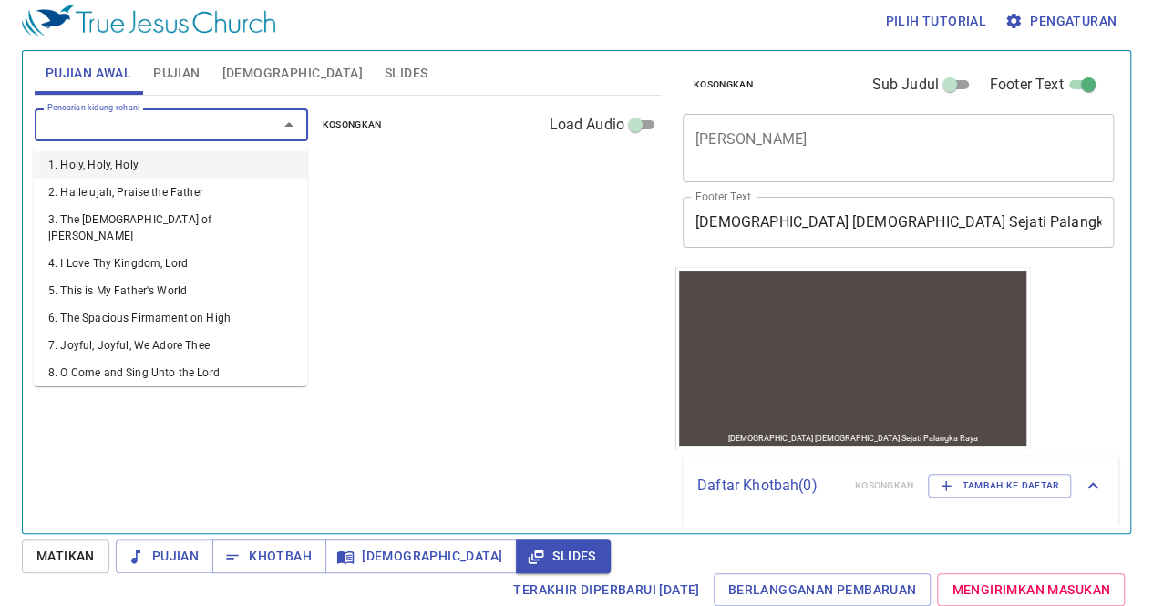
click at [71, 119] on input "Pencarian kidung rohani" at bounding box center [144, 124] width 209 height 21
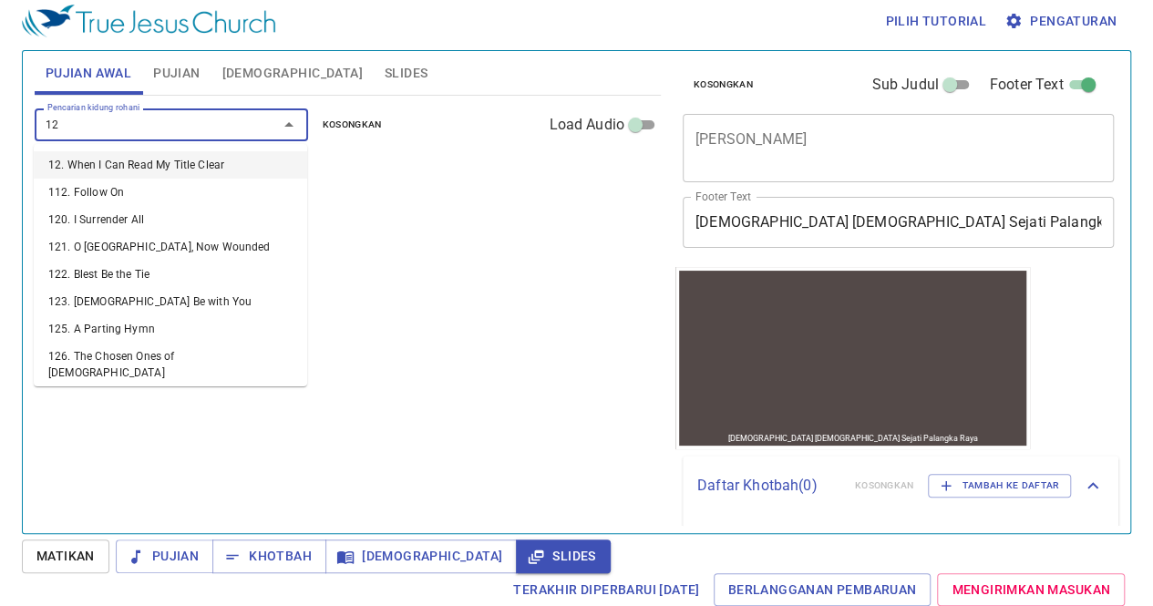
type input "120"
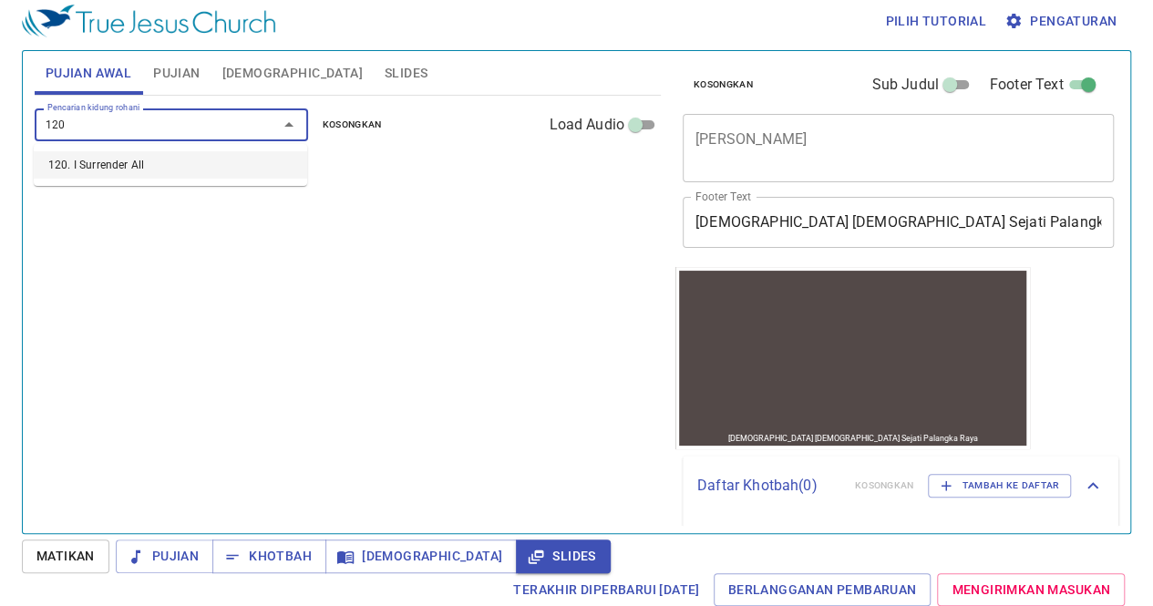
click at [80, 167] on li "120. I Surrender All" at bounding box center [170, 164] width 273 height 27
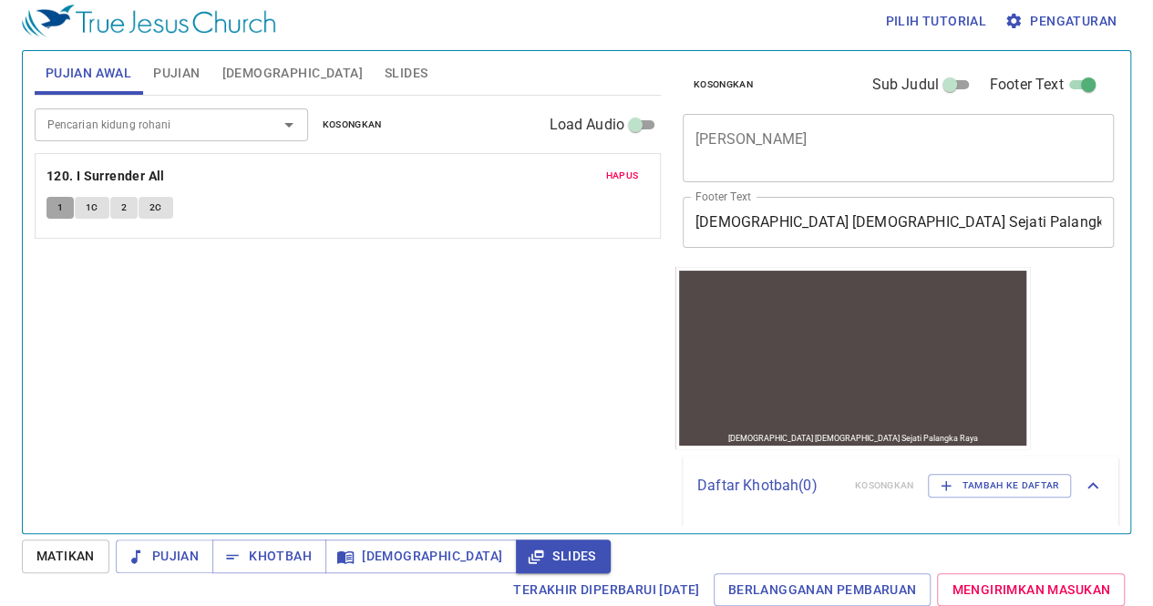
click at [62, 200] on button "1" at bounding box center [59, 208] width 27 height 22
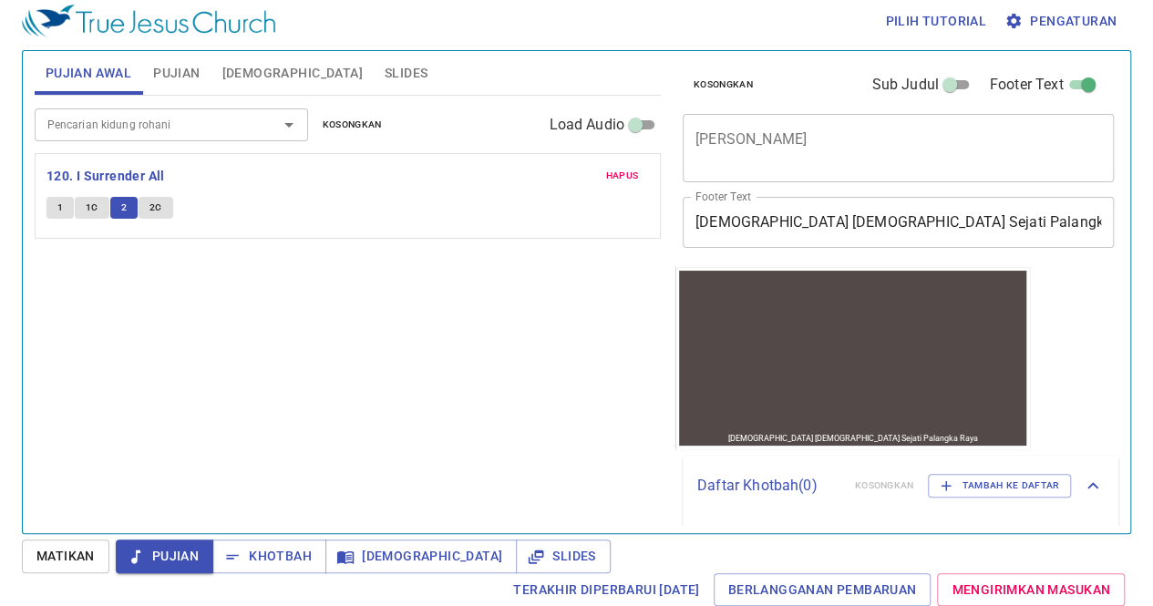
scroll to position [8, 0]
click at [385, 79] on span "Slides" at bounding box center [406, 73] width 43 height 23
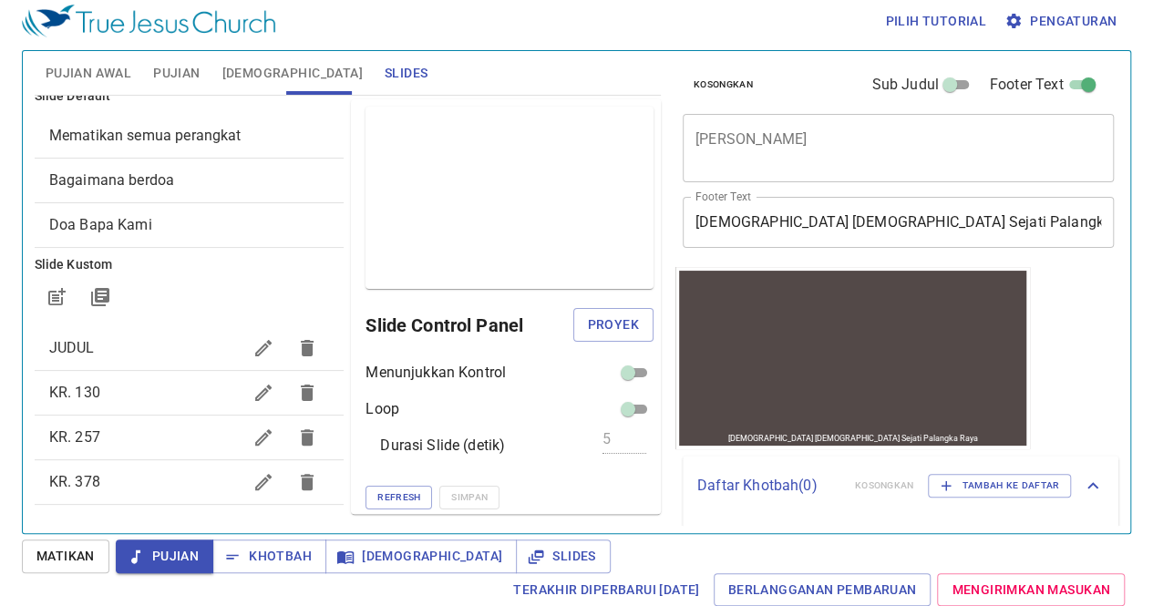
scroll to position [13, 0]
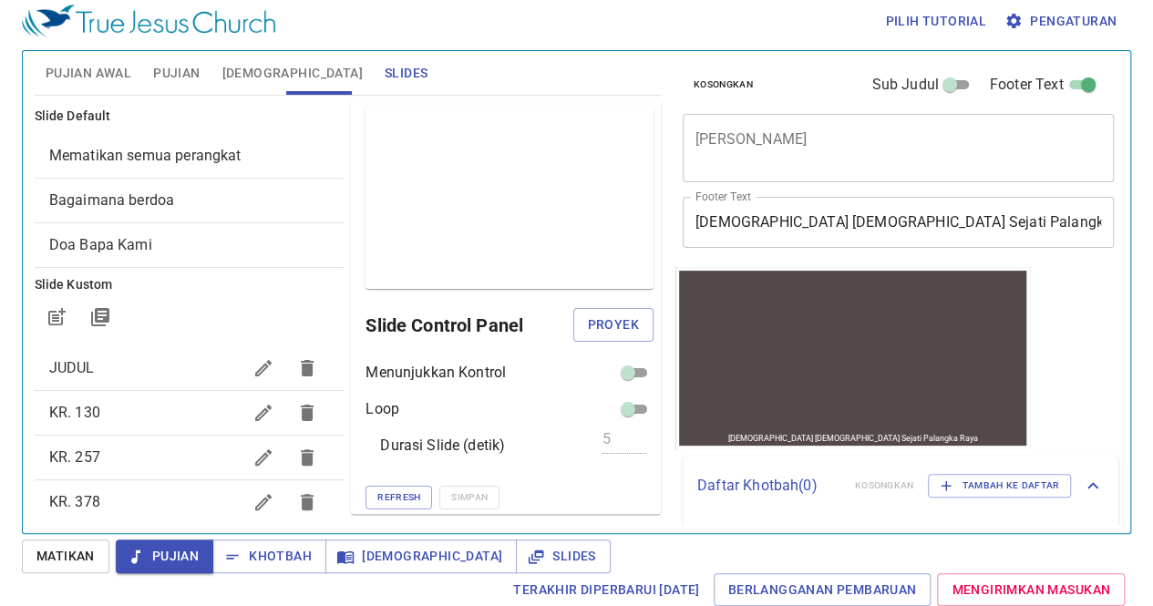
scroll to position [1, 0]
